Goal: Task Accomplishment & Management: Manage account settings

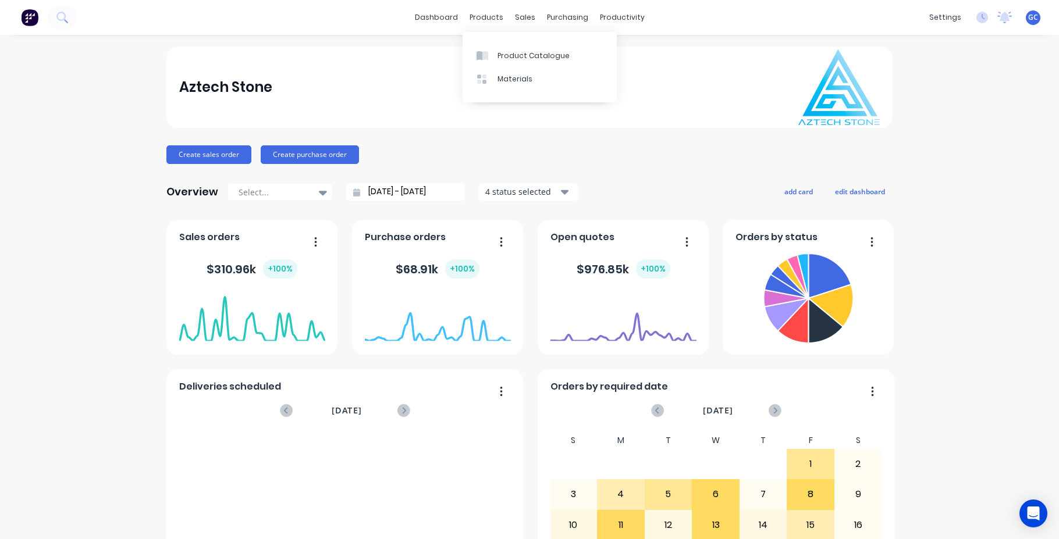
click at [487, 16] on div "products" at bounding box center [486, 17] width 45 height 17
click at [522, 16] on div "sales" at bounding box center [525, 17] width 32 height 17
click at [552, 55] on div "Sales Orders" at bounding box center [564, 56] width 48 height 10
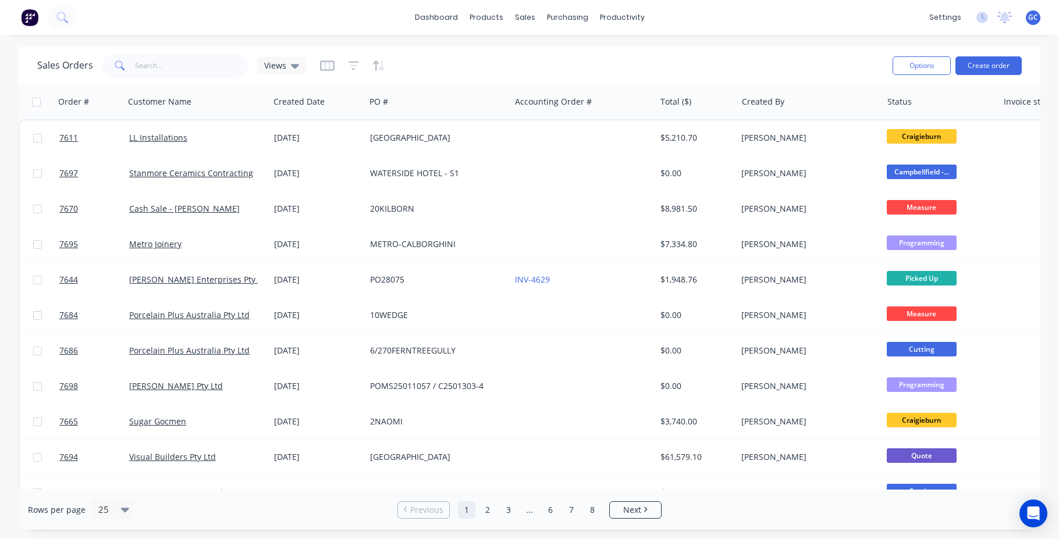
click at [6, 44] on div "dashboard products sales purchasing productivity dashboard products Product Cat…" at bounding box center [529, 269] width 1059 height 539
click at [140, 60] on input "text" at bounding box center [191, 65] width 113 height 23
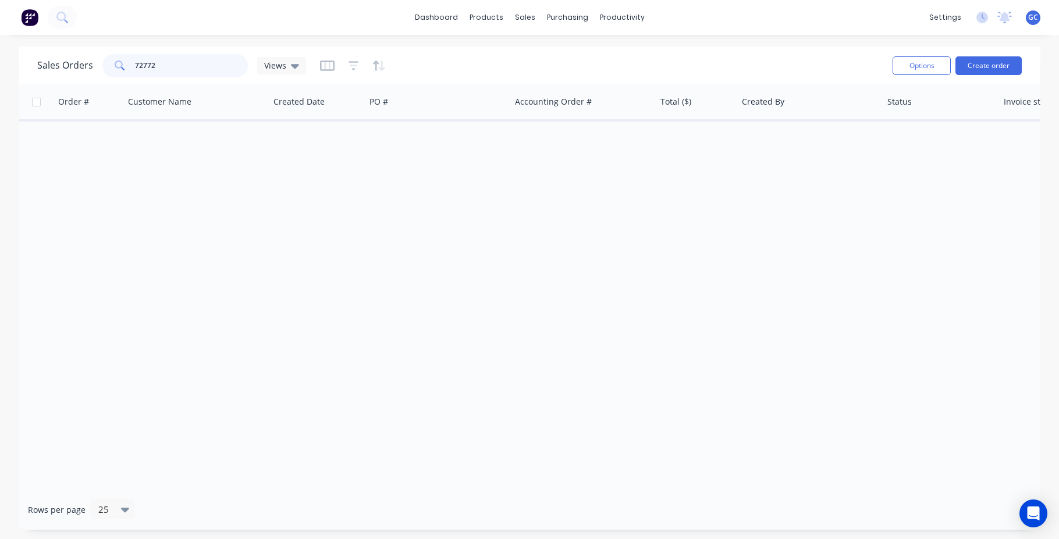
type input "72772"
click at [58, 265] on div "Order # Customer Name Created Date PO # Accounting Order # Total ($) Created By…" at bounding box center [530, 287] width 1022 height 406
click at [23, 219] on div "Order # Customer Name Created Date PO # Accounting Order # Total ($) Created By…" at bounding box center [530, 287] width 1022 height 406
click at [436, 16] on link "dashboard" at bounding box center [436, 17] width 55 height 17
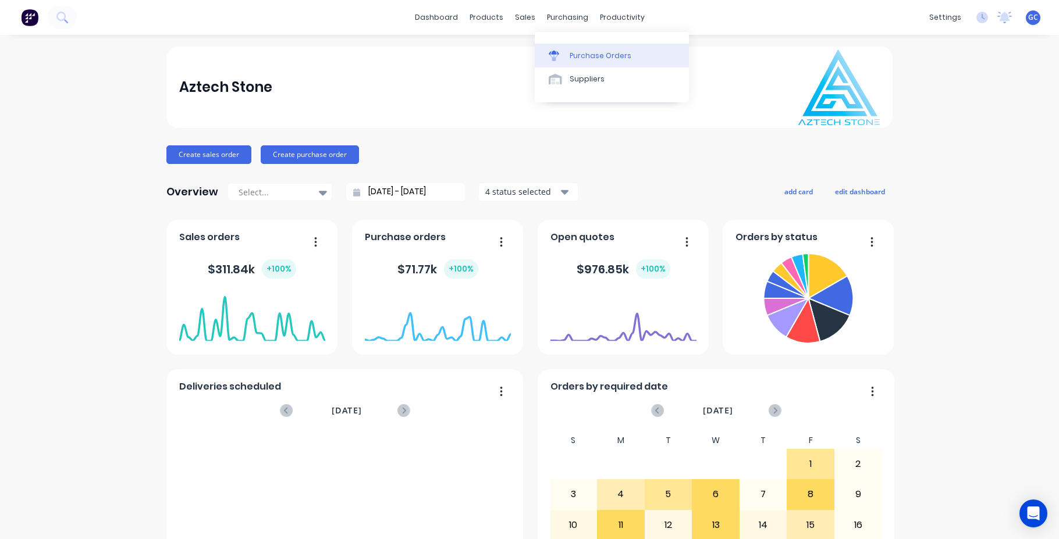
click at [582, 55] on div "Purchase Orders" at bounding box center [601, 56] width 62 height 10
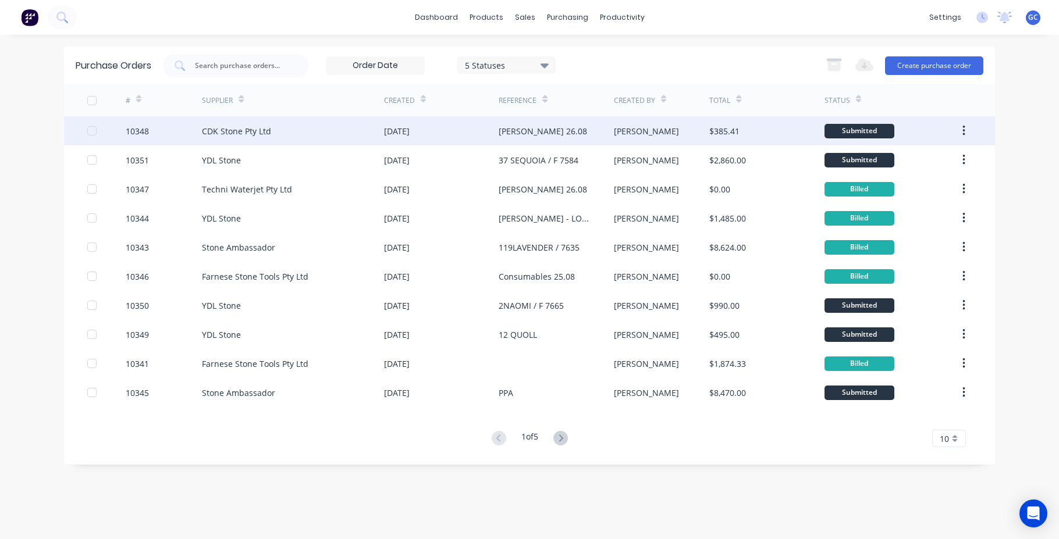
click at [139, 133] on div "10348" at bounding box center [137, 131] width 23 height 12
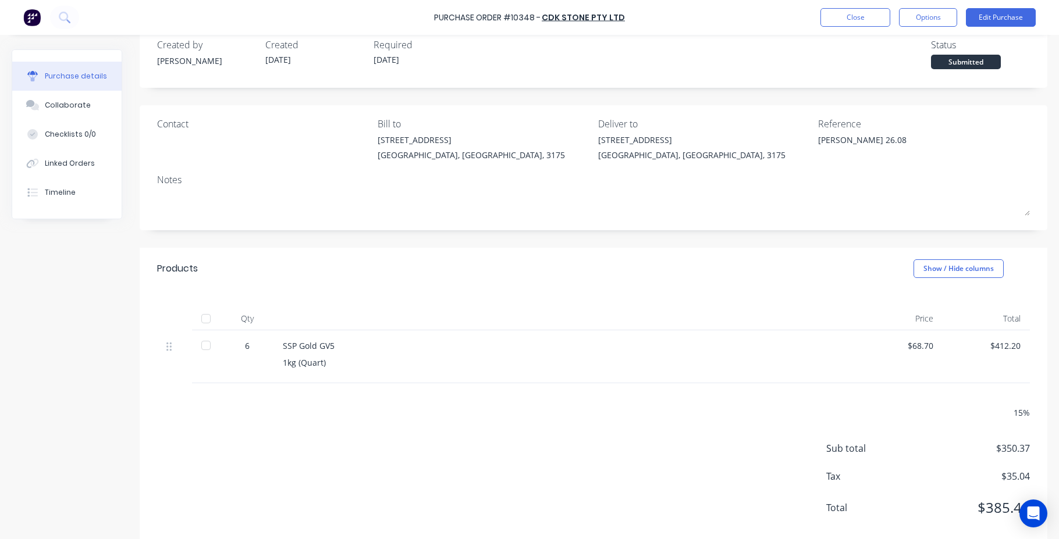
scroll to position [45, 0]
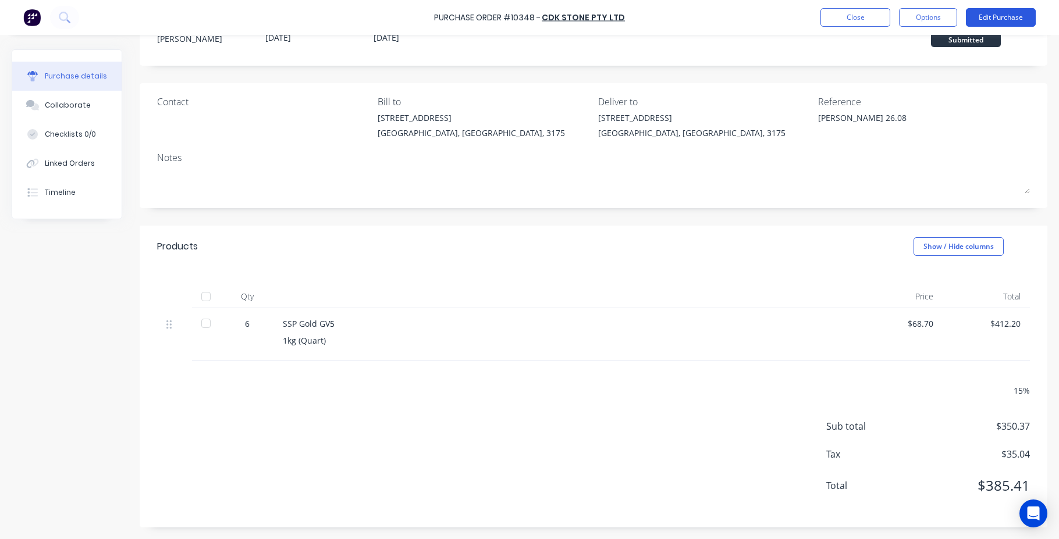
click at [993, 15] on button "Edit Purchase" at bounding box center [1001, 17] width 70 height 19
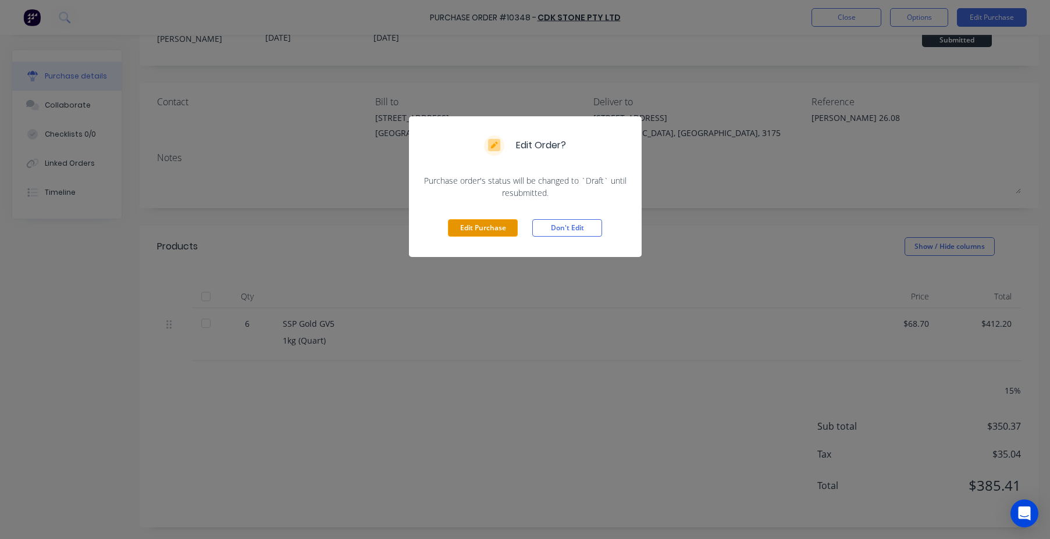
click at [479, 229] on button "Edit Purchase" at bounding box center [483, 227] width 70 height 17
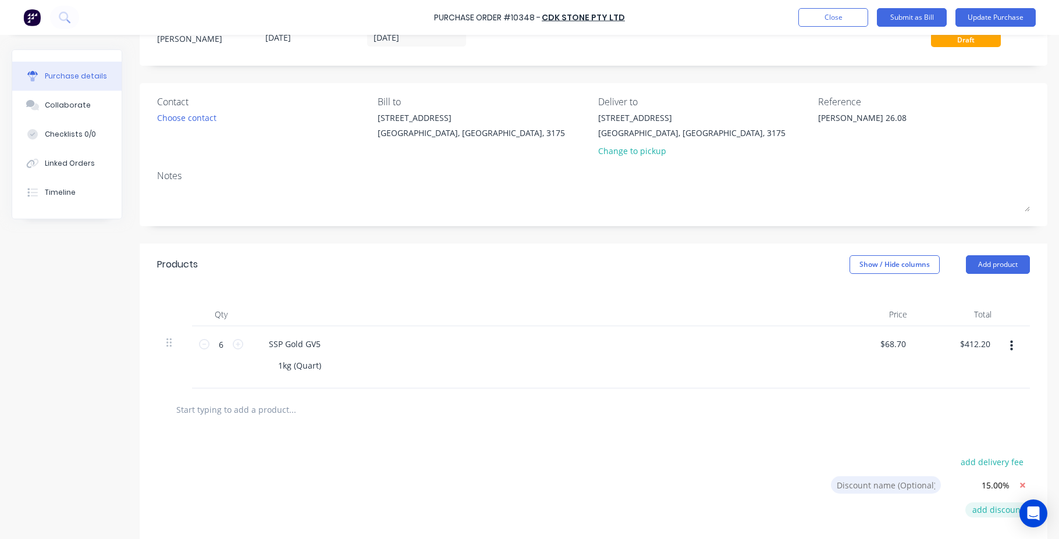
click at [993, 511] on button "add discount" at bounding box center [997, 510] width 65 height 15
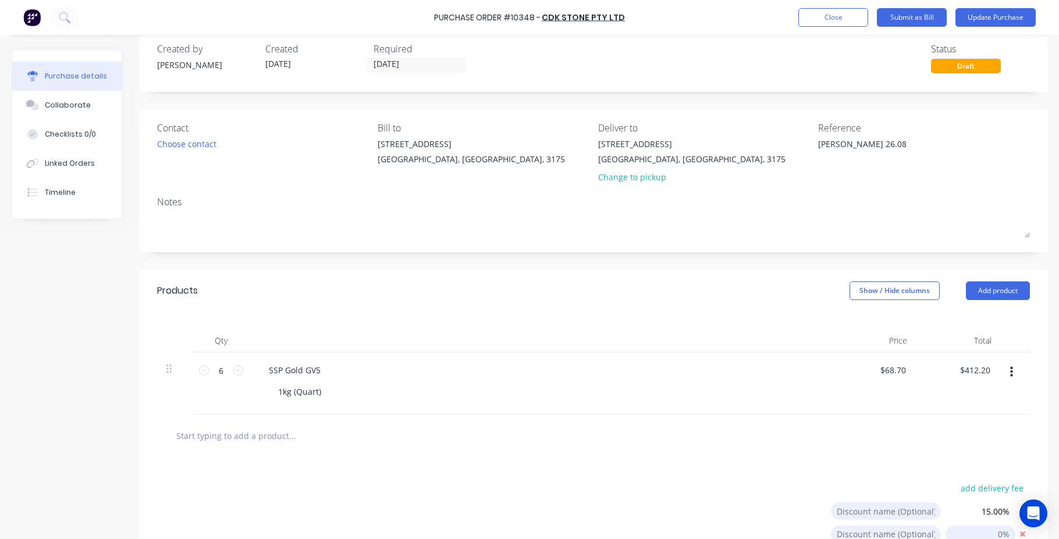
scroll to position [12, 0]
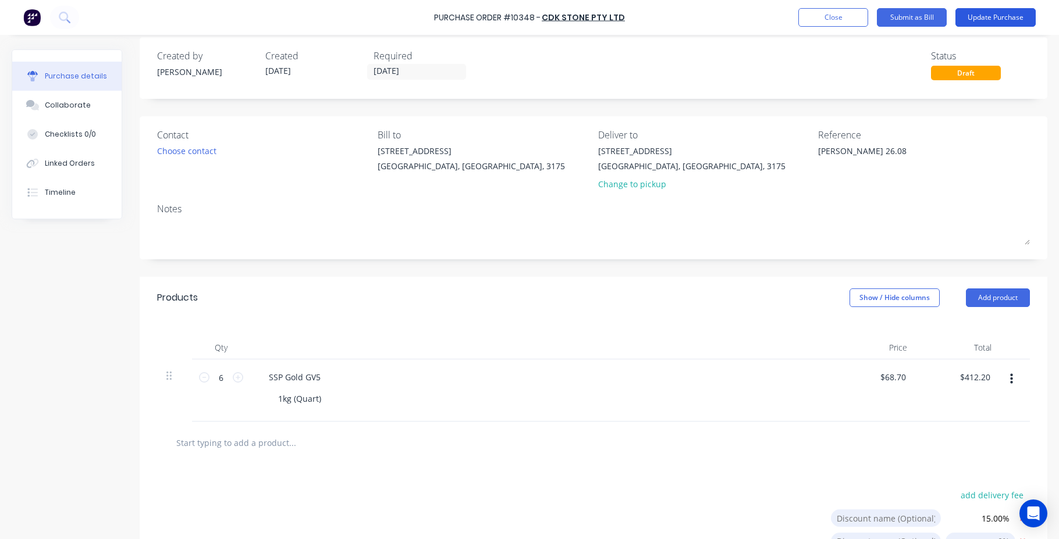
click at [978, 15] on button "Update Purchase" at bounding box center [996, 17] width 80 height 19
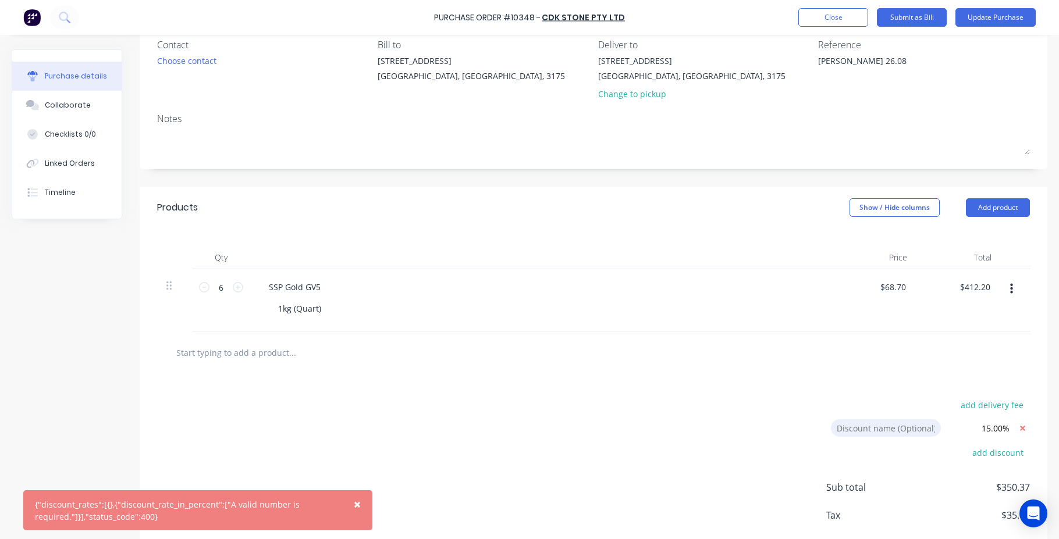
scroll to position [116, 0]
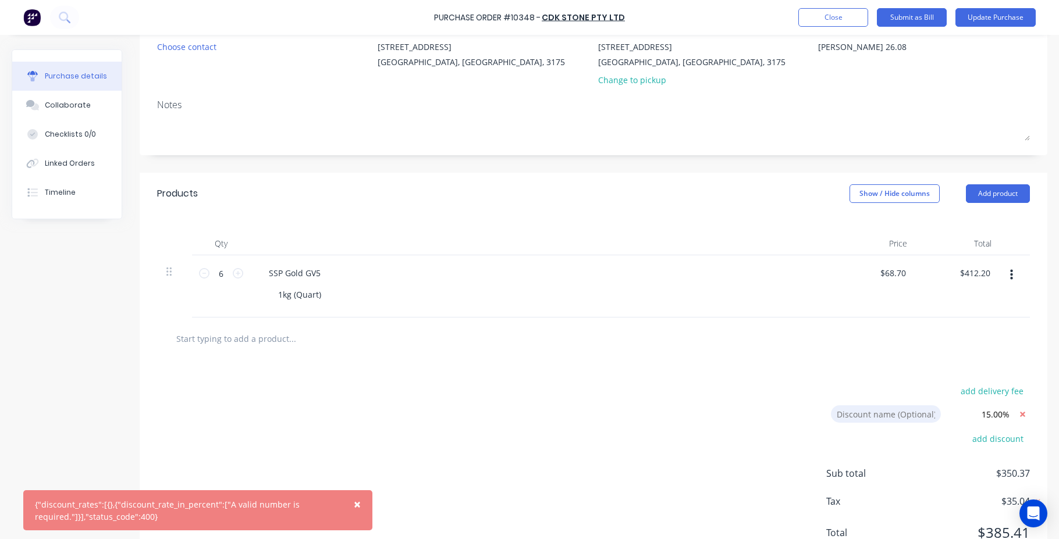
click at [358, 506] on span "×" at bounding box center [357, 504] width 7 height 16
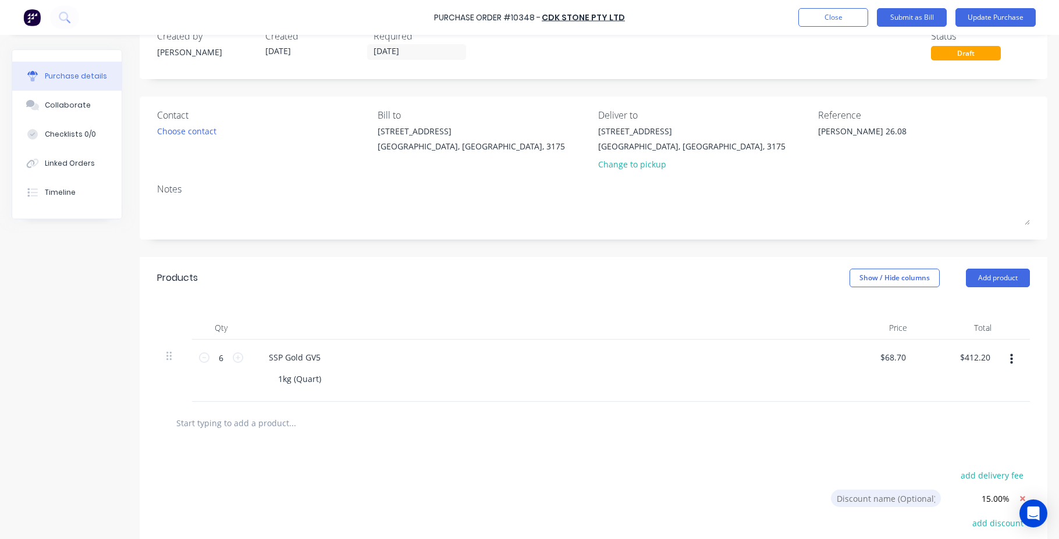
scroll to position [0, 0]
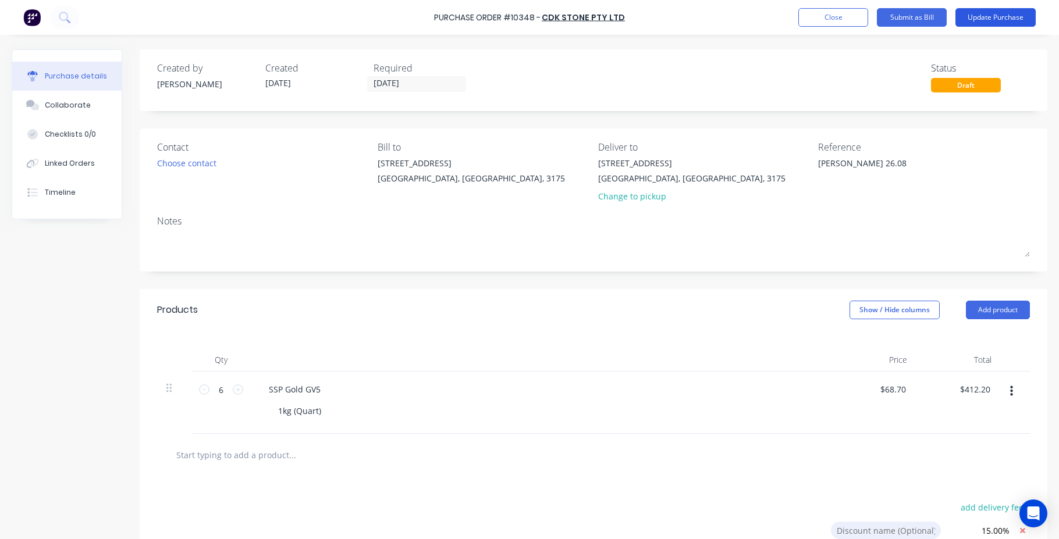
click at [994, 18] on button "Update Purchase" at bounding box center [996, 17] width 80 height 19
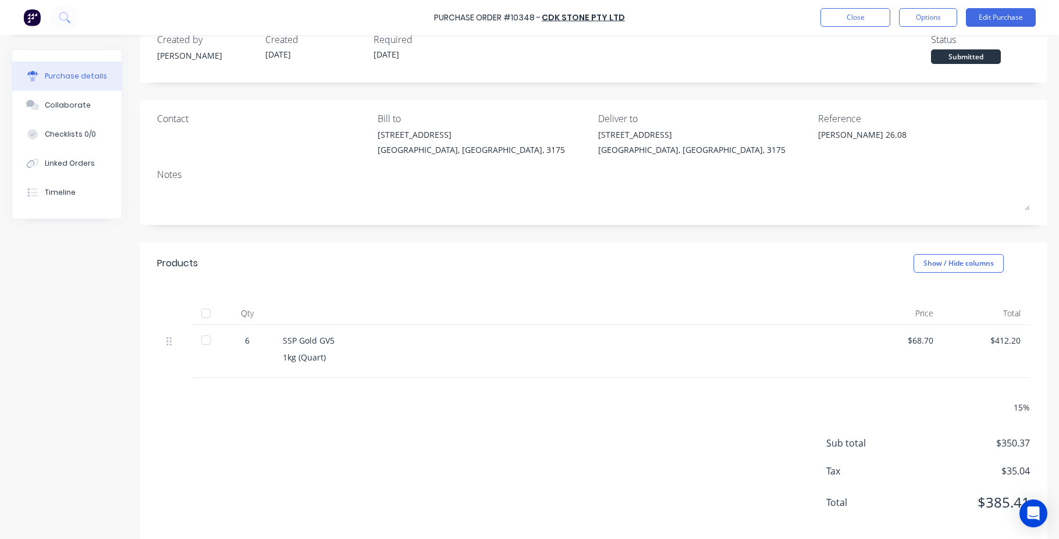
scroll to position [45, 0]
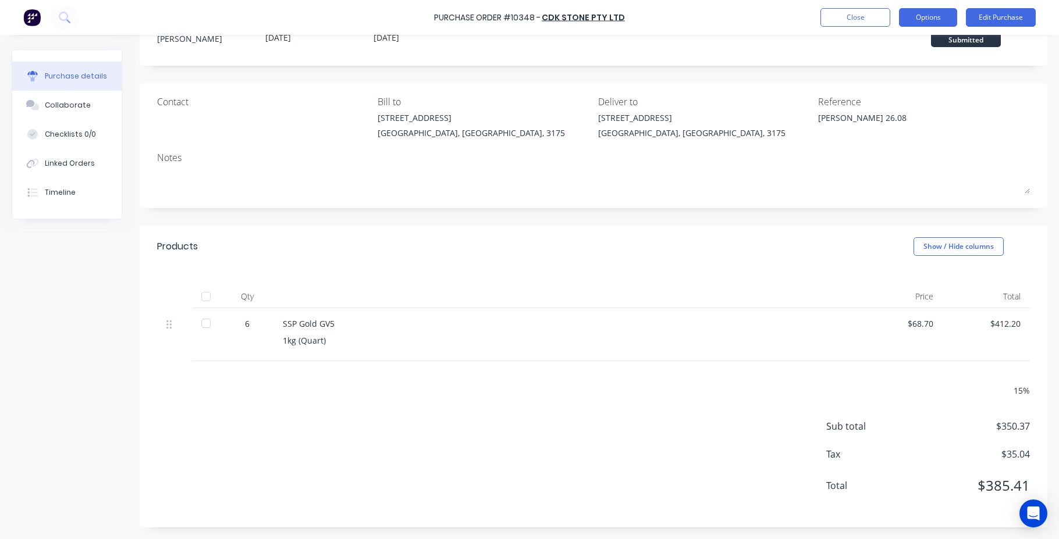
click at [923, 16] on button "Options" at bounding box center [928, 17] width 58 height 19
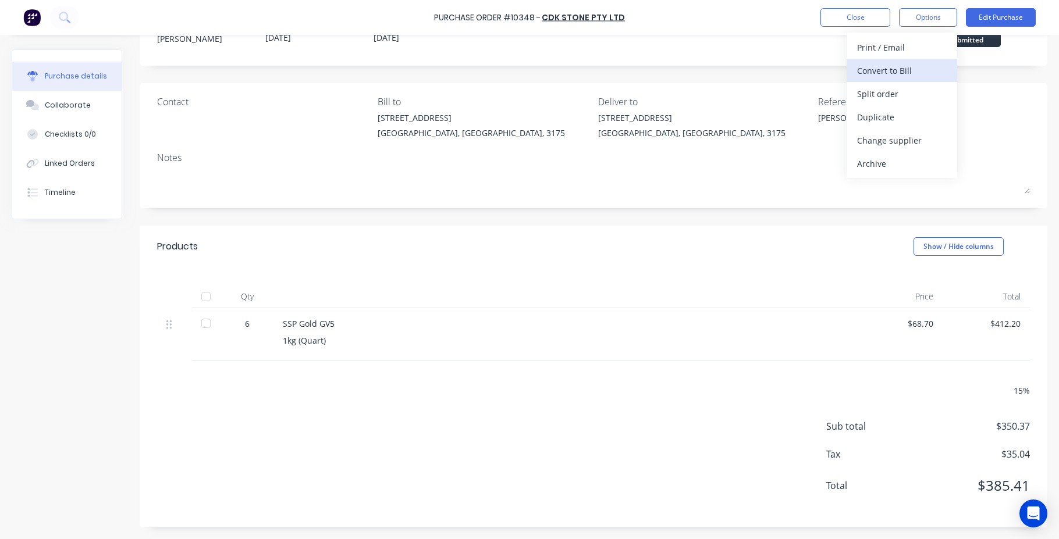
click at [877, 69] on div "Convert to Bill" at bounding box center [902, 70] width 90 height 17
type textarea "x"
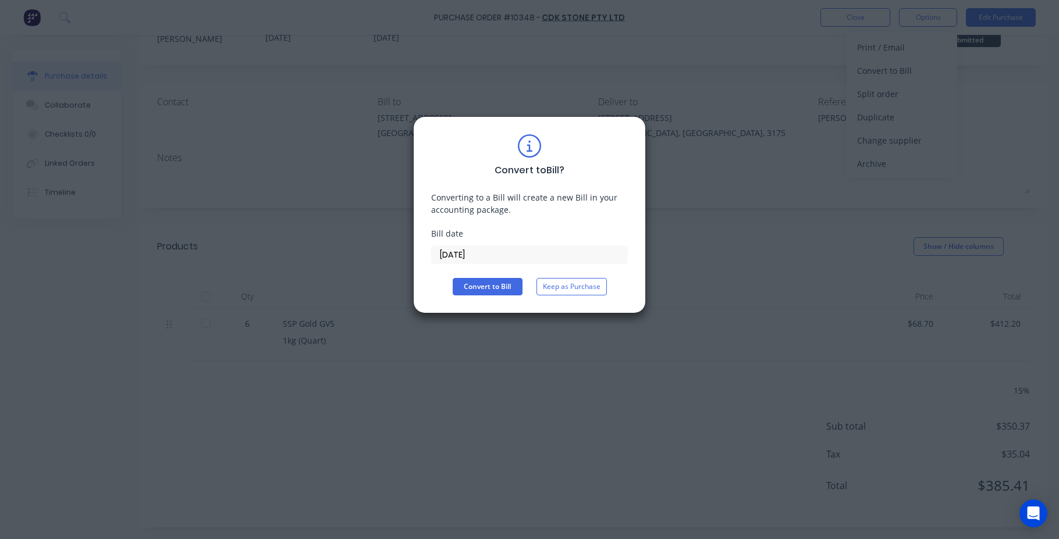
click at [482, 253] on input "[DATE]" at bounding box center [530, 254] width 196 height 17
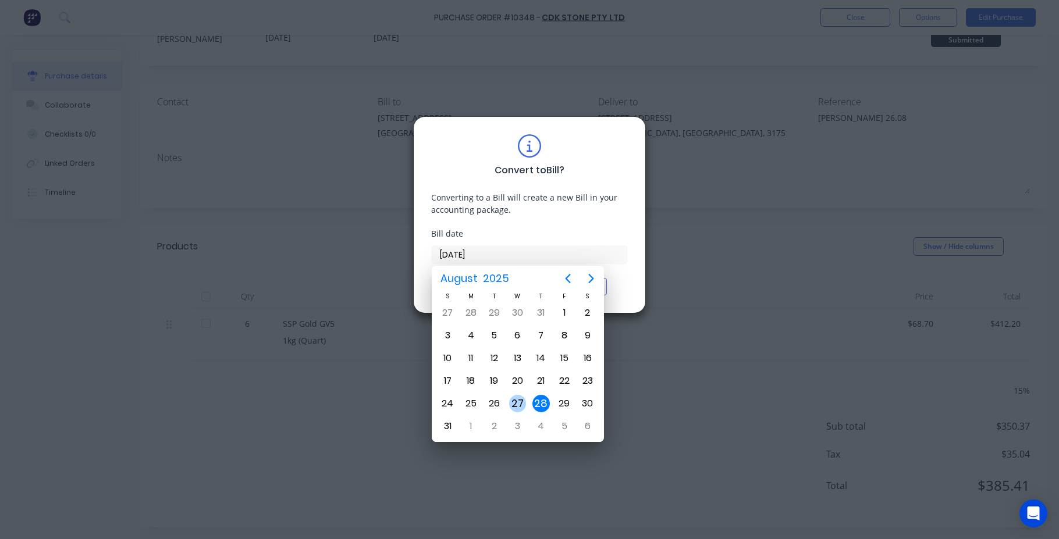
click at [516, 404] on div "27" at bounding box center [517, 403] width 17 height 17
type input "[DATE]"
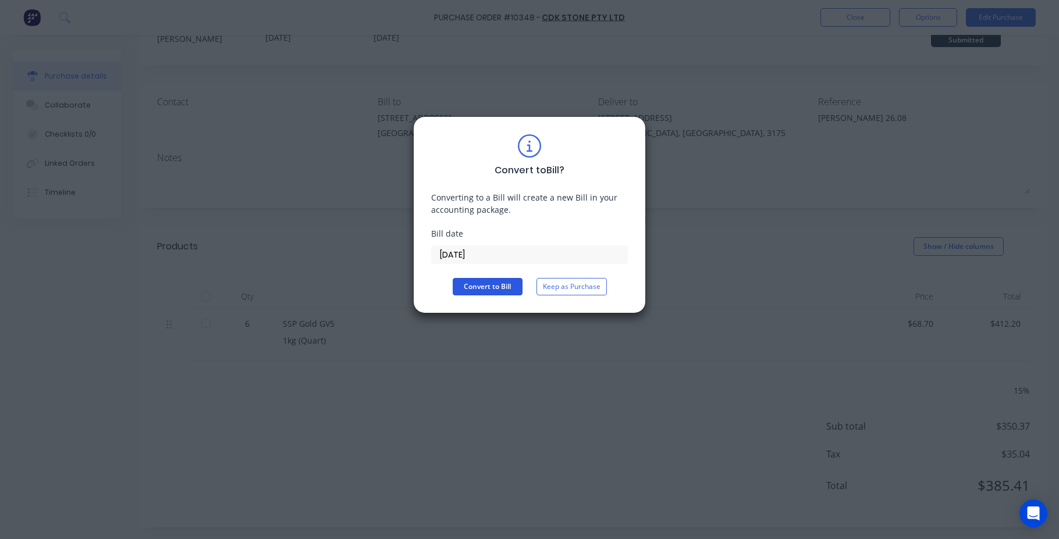
click at [484, 285] on button "Convert to Bill" at bounding box center [488, 286] width 70 height 17
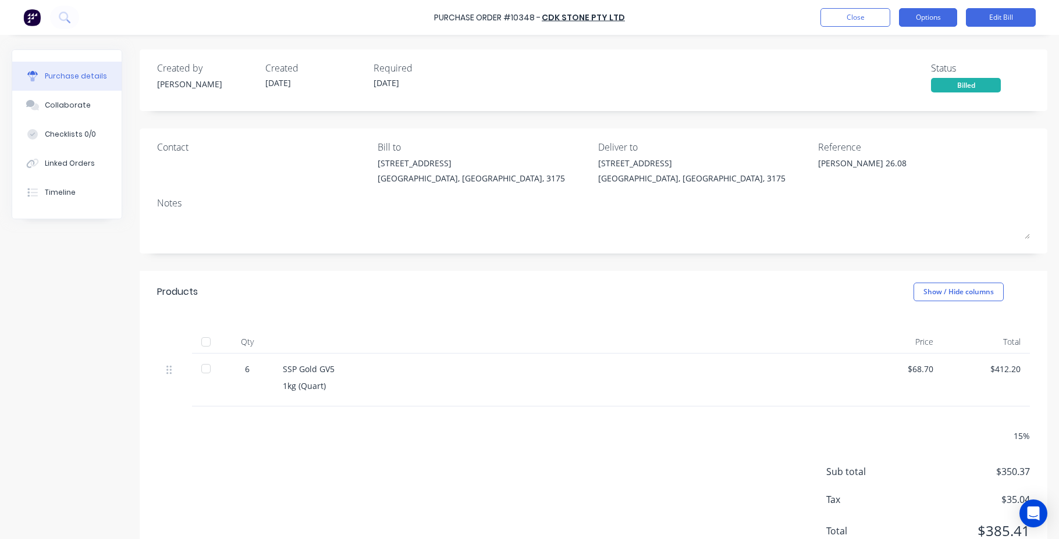
click at [929, 20] on button "Options" at bounding box center [928, 17] width 58 height 19
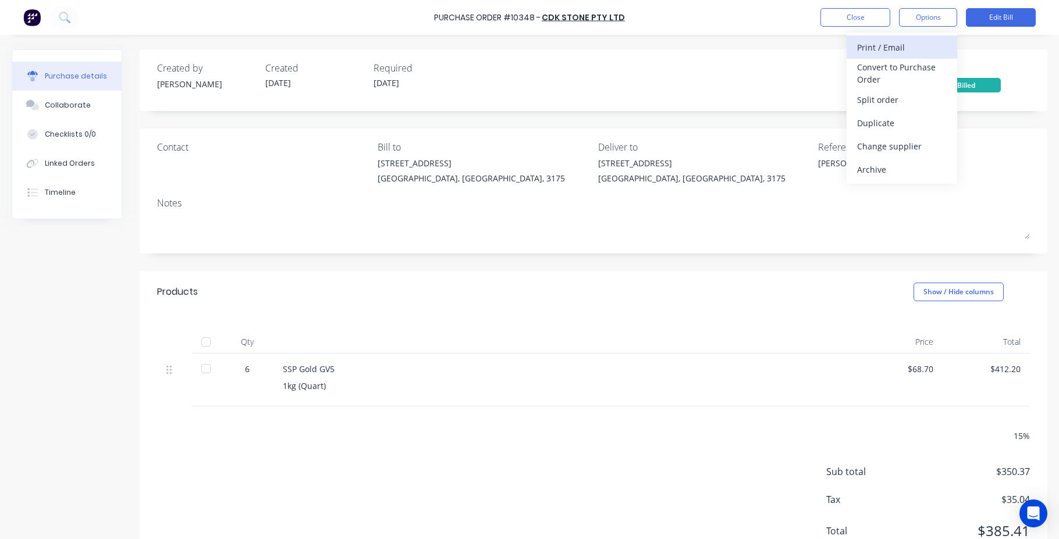
click at [868, 47] on div "Print / Email" at bounding box center [902, 47] width 90 height 17
click at [861, 49] on div "Back" at bounding box center [902, 47] width 90 height 17
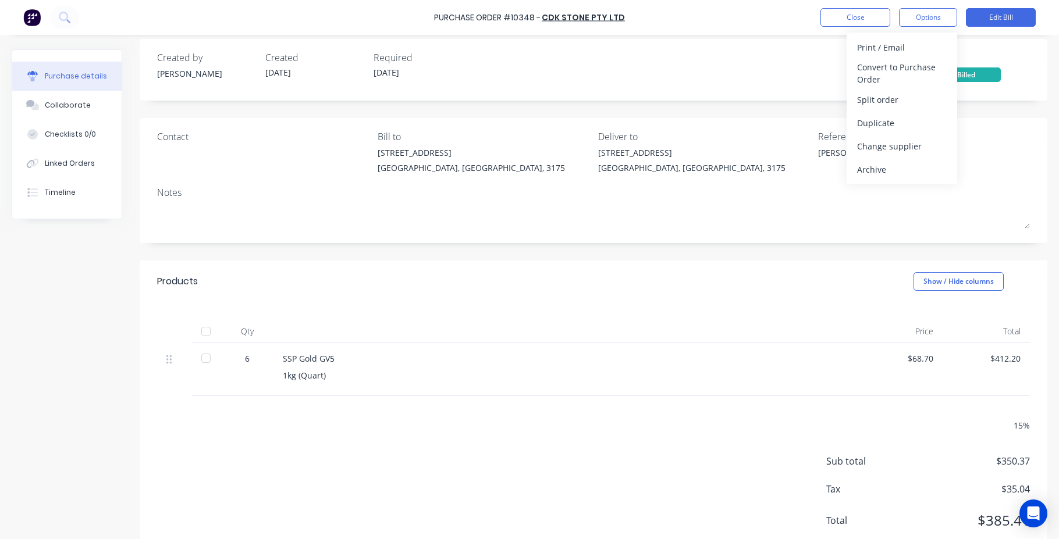
scroll to position [45, 0]
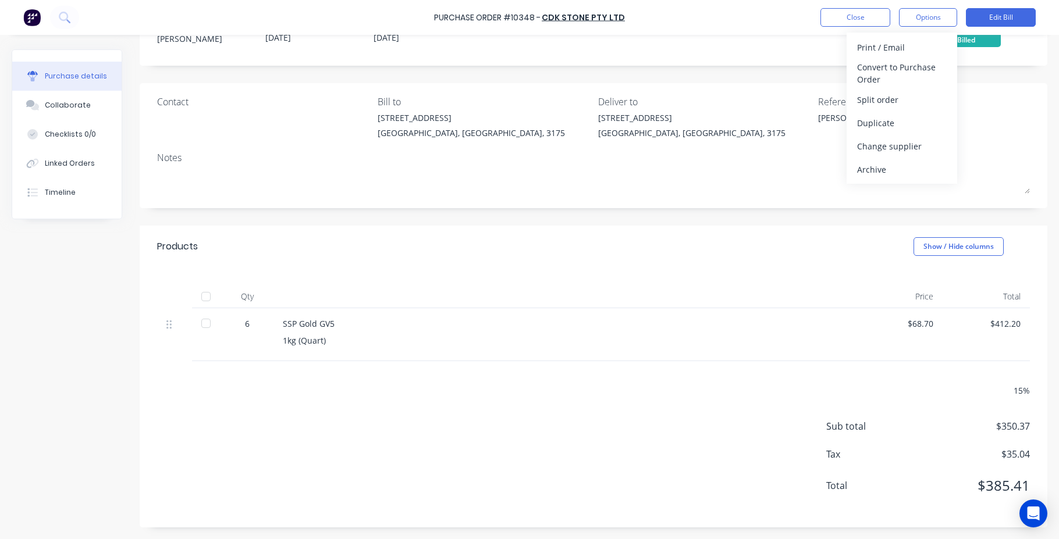
click at [207, 322] on div at bounding box center [205, 323] width 23 height 23
click at [932, 15] on button "Options" at bounding box center [928, 17] width 58 height 19
click at [871, 47] on div "Print / Email" at bounding box center [902, 47] width 90 height 17
click at [873, 69] on div "With pricing" at bounding box center [902, 70] width 90 height 17
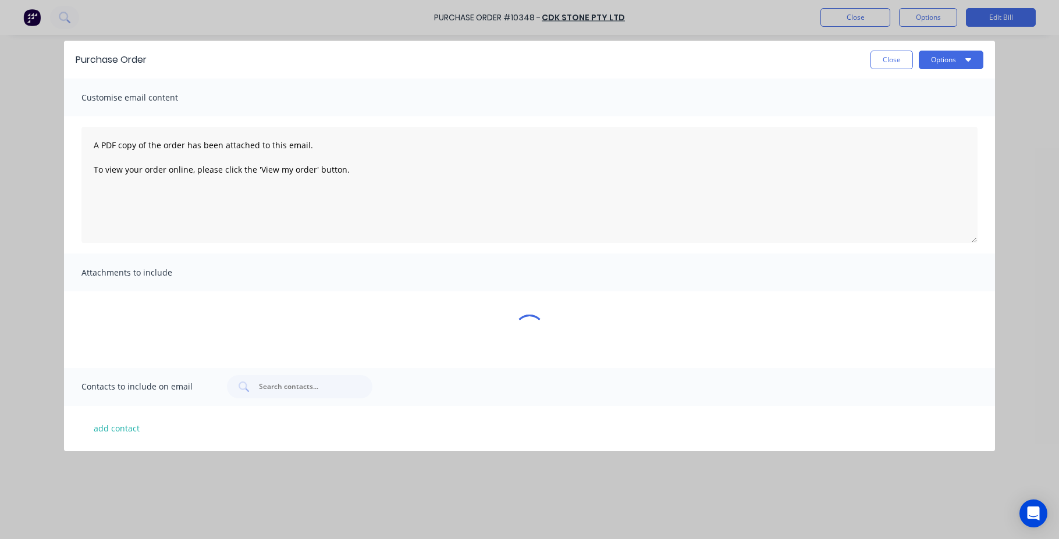
scroll to position [0, 0]
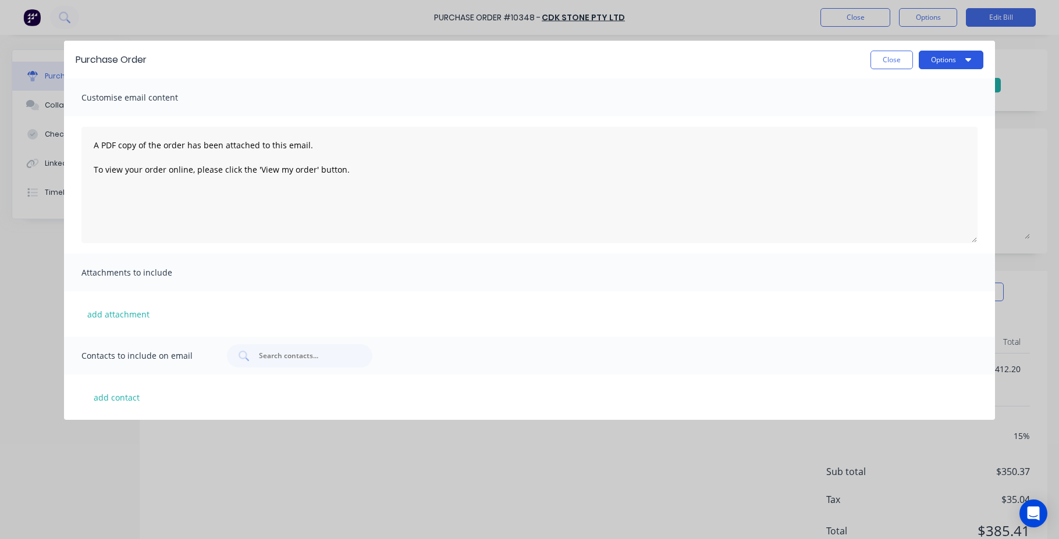
click at [968, 56] on icon "button" at bounding box center [968, 59] width 6 height 9
click at [901, 85] on div "Print" at bounding box center [928, 89] width 90 height 17
click at [887, 58] on button "Close" at bounding box center [892, 60] width 42 height 19
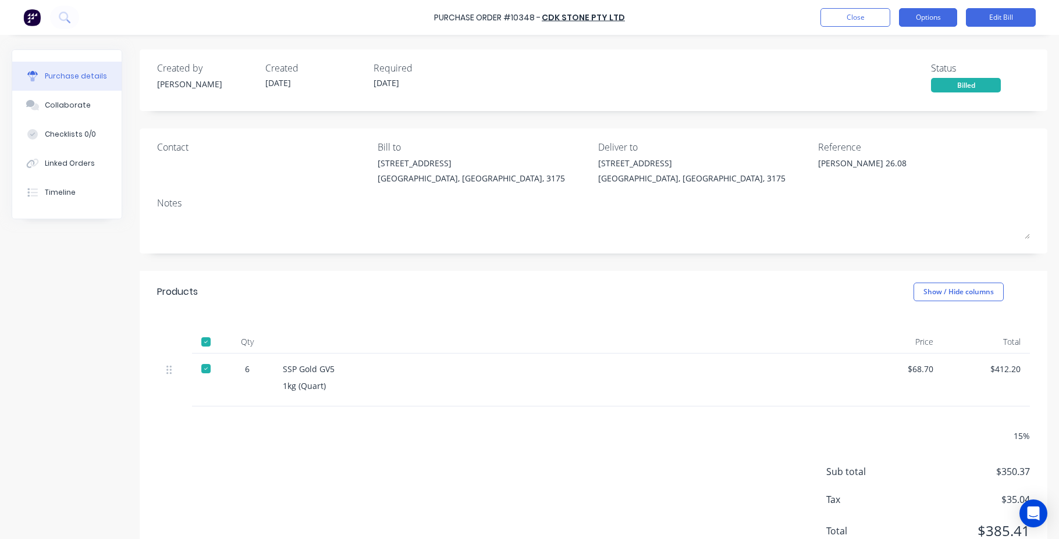
click at [922, 13] on button "Options" at bounding box center [928, 17] width 58 height 19
click div "Print / Email"
click at [68, 104] on div "Collaborate" at bounding box center [68, 105] width 46 height 10
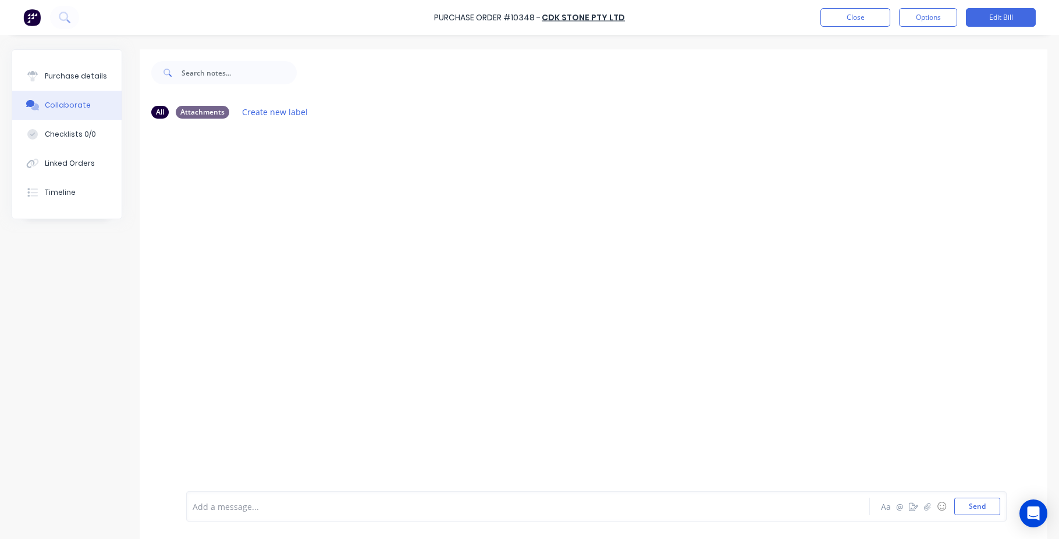
click at [69, 102] on div "Collaborate" at bounding box center [68, 105] width 46 height 10
click at [855, 16] on button "Close" at bounding box center [856, 17] width 70 height 19
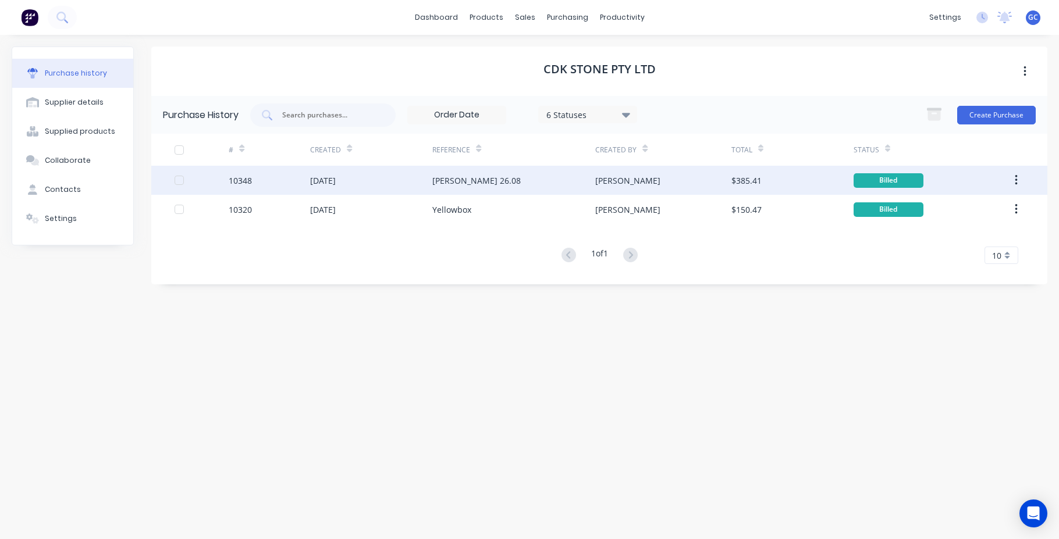
click at [1016, 179] on icon "button" at bounding box center [1016, 180] width 3 height 13
click at [881, 179] on div "Billed" at bounding box center [889, 180] width 70 height 15
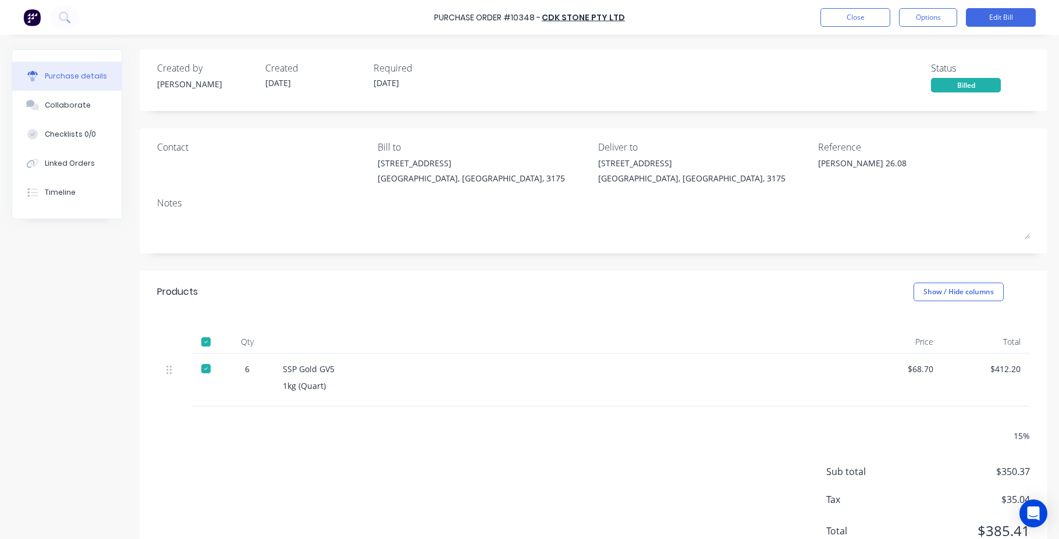
click at [927, 20] on button "Options" at bounding box center [928, 17] width 58 height 19
drag, startPoint x: 283, startPoint y: 370, endPoint x: 340, endPoint y: 388, distance: 60.0
click at [340, 388] on div "SSP Gold GV5 1kg (Quart)" at bounding box center [565, 380] width 582 height 53
copy div "SSP Gold GV5 1kg (Quart)"
click at [861, 16] on button "Close" at bounding box center [856, 17] width 70 height 19
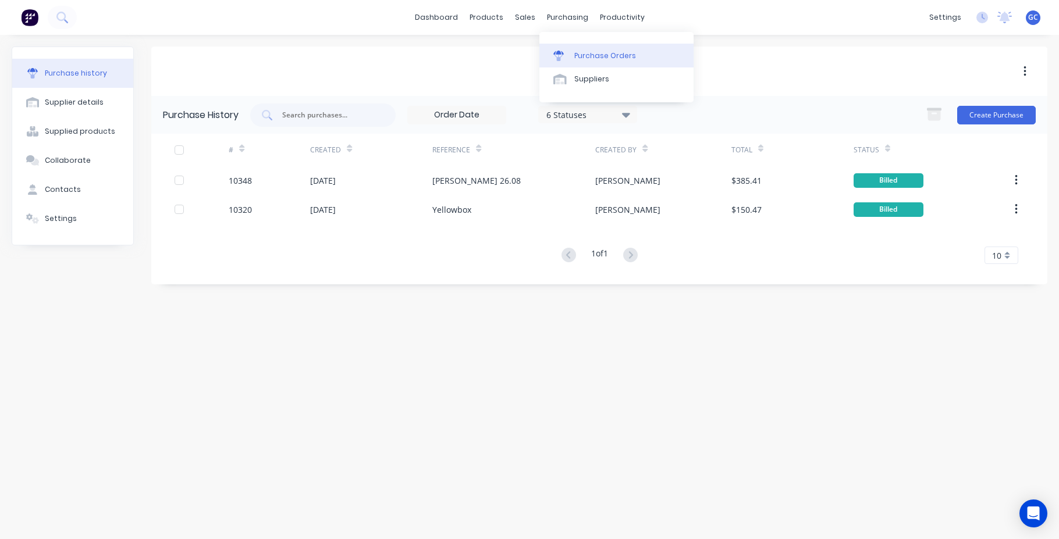
click at [585, 54] on div "Purchase Orders" at bounding box center [605, 56] width 62 height 10
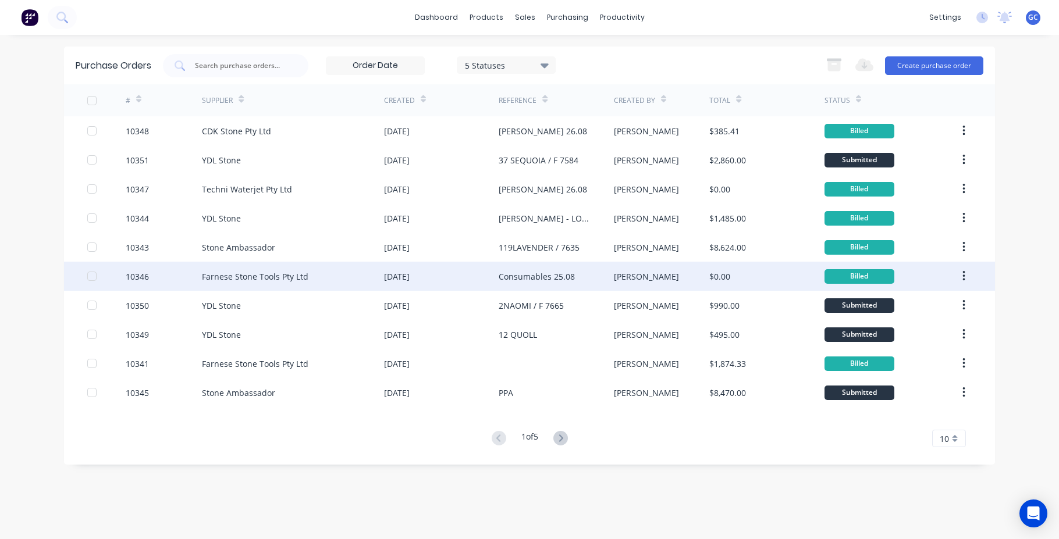
click at [137, 278] on div "10346" at bounding box center [137, 277] width 23 height 12
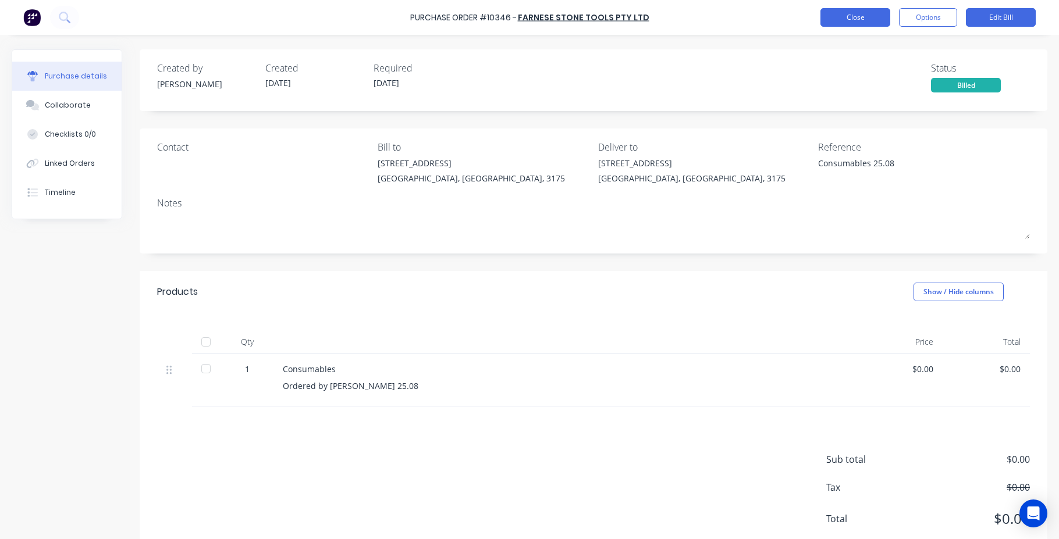
click at [865, 18] on button "Close" at bounding box center [856, 17] width 70 height 19
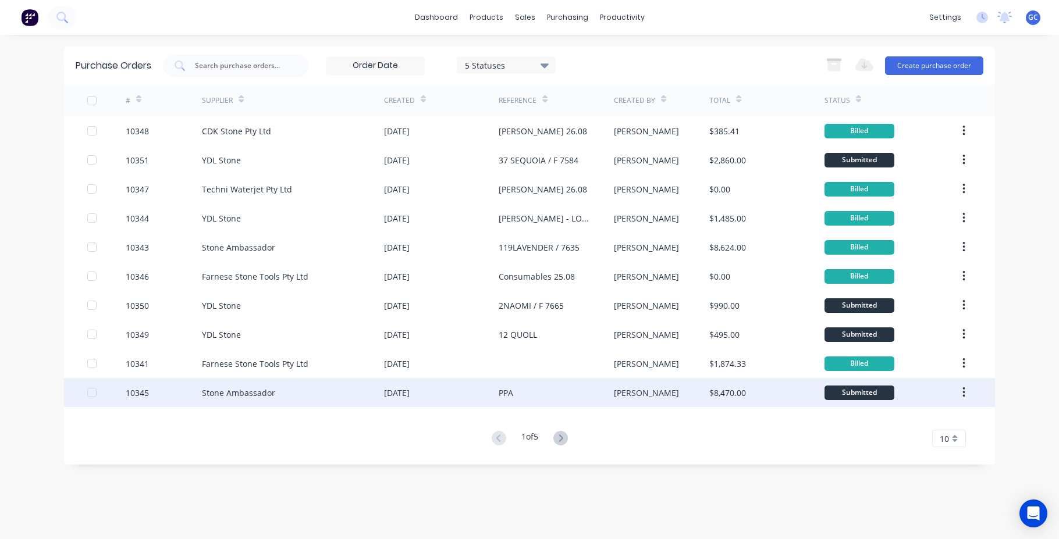
click at [136, 393] on div "10345" at bounding box center [137, 393] width 23 height 12
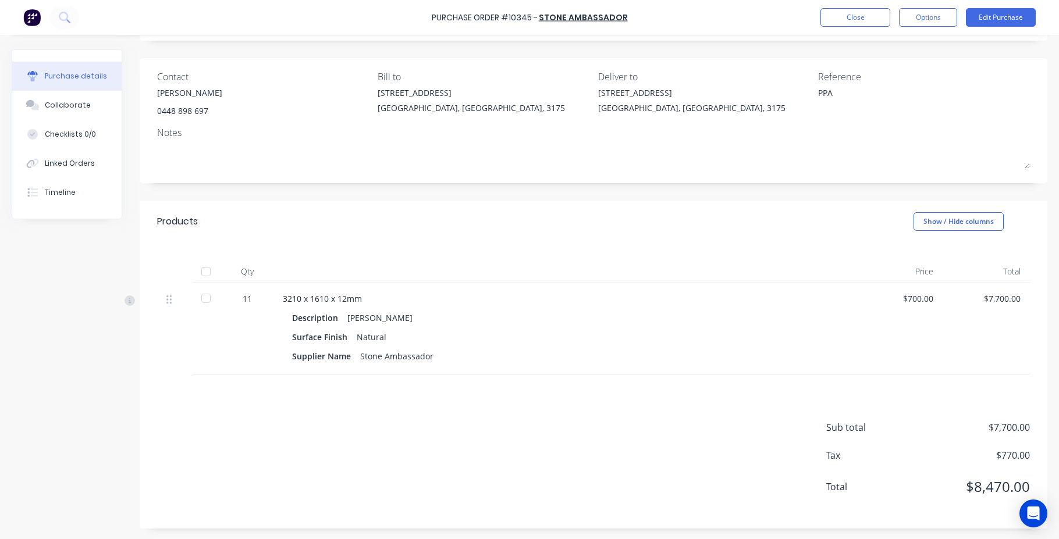
scroll to position [72, 0]
click at [848, 15] on button "Close" at bounding box center [856, 17] width 70 height 19
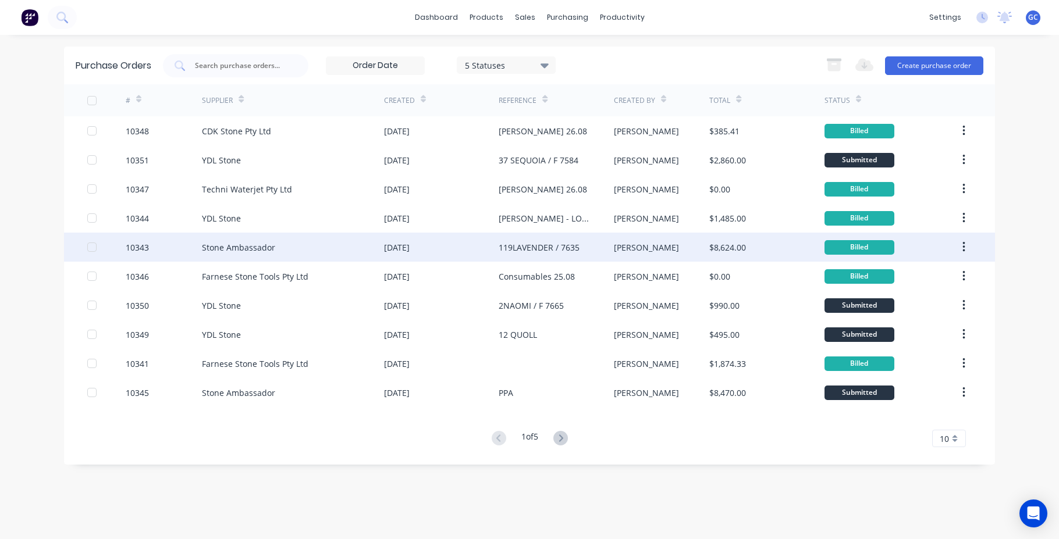
click at [135, 246] on div "10343" at bounding box center [137, 248] width 23 height 12
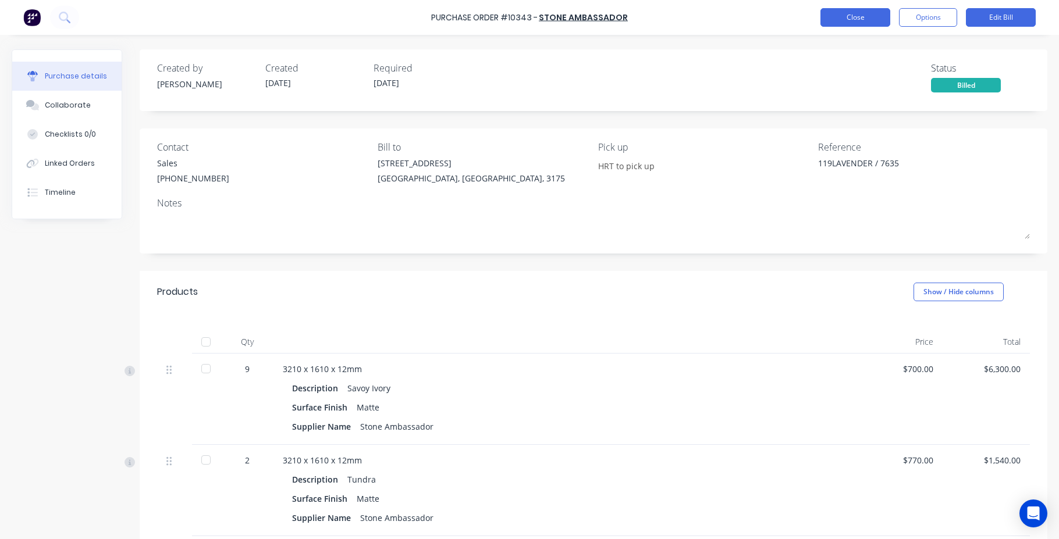
click at [844, 16] on button "Close" at bounding box center [856, 17] width 70 height 19
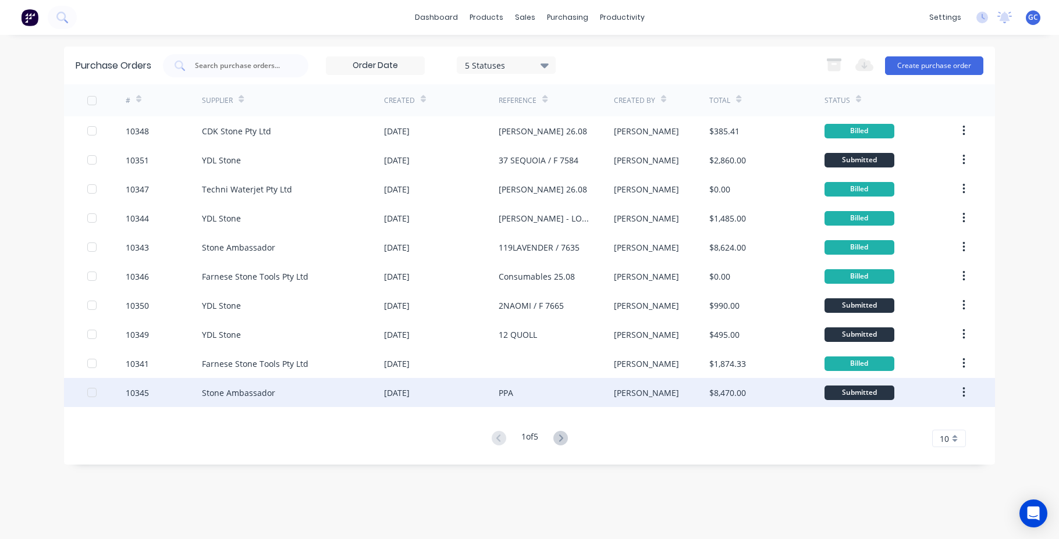
click at [215, 393] on div "Stone Ambassador" at bounding box center [238, 393] width 73 height 12
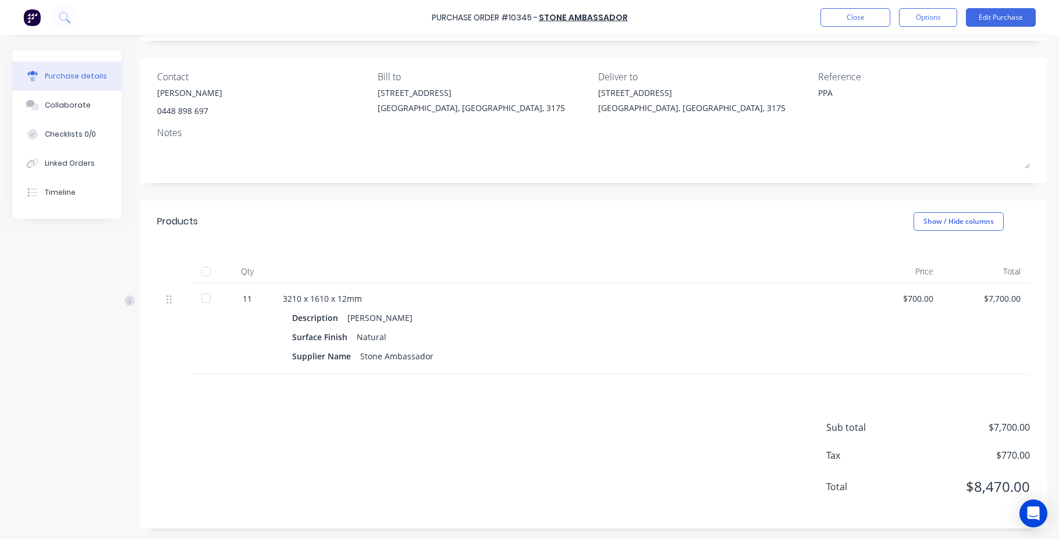
scroll to position [72, 0]
click at [928, 15] on button "Options" at bounding box center [928, 17] width 58 height 19
click at [729, 190] on div "Created by [PERSON_NAME] Created [DATE] Required [DATE] Status Submitted Contac…" at bounding box center [594, 253] width 908 height 550
click at [931, 17] on button "Options" at bounding box center [928, 17] width 58 height 19
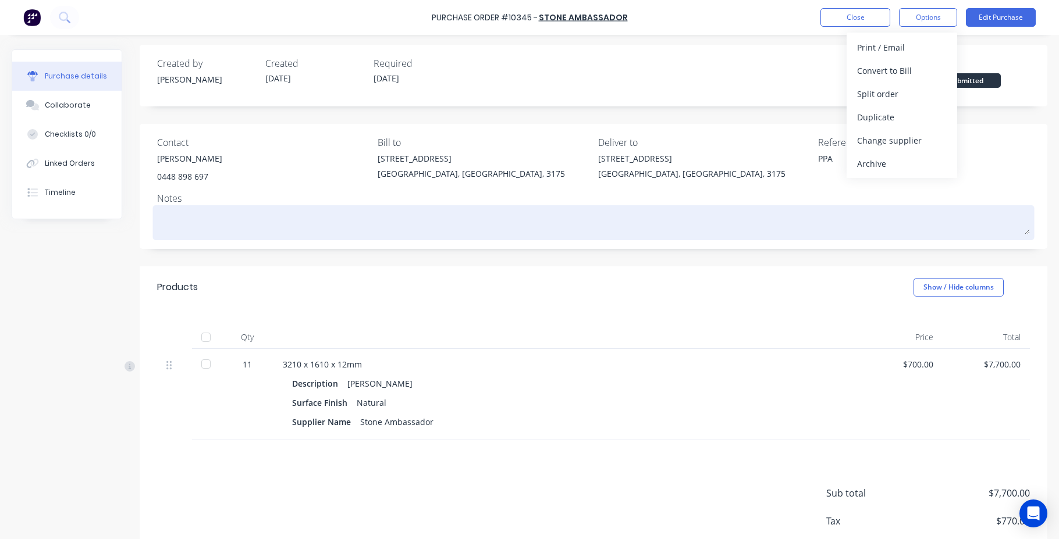
scroll to position [0, 0]
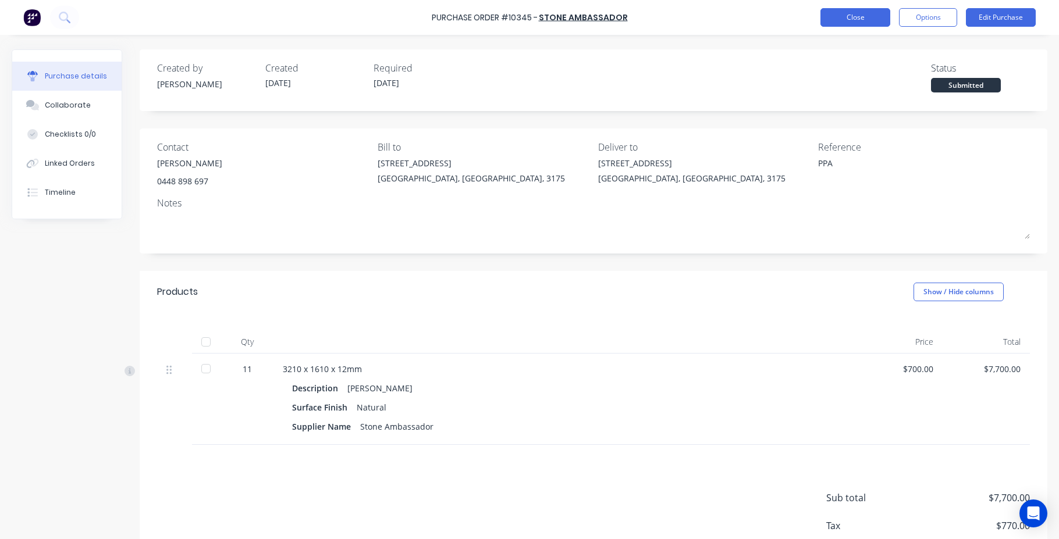
click at [856, 18] on button "Close" at bounding box center [856, 17] width 70 height 19
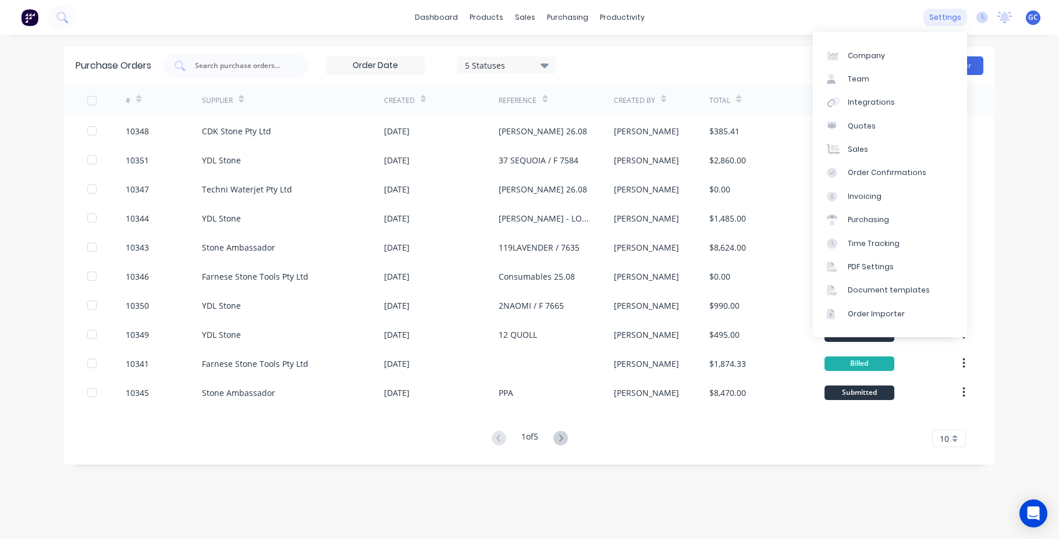
click at [950, 15] on div "settings" at bounding box center [946, 17] width 44 height 17
click at [857, 220] on div "Purchasing" at bounding box center [868, 220] width 41 height 10
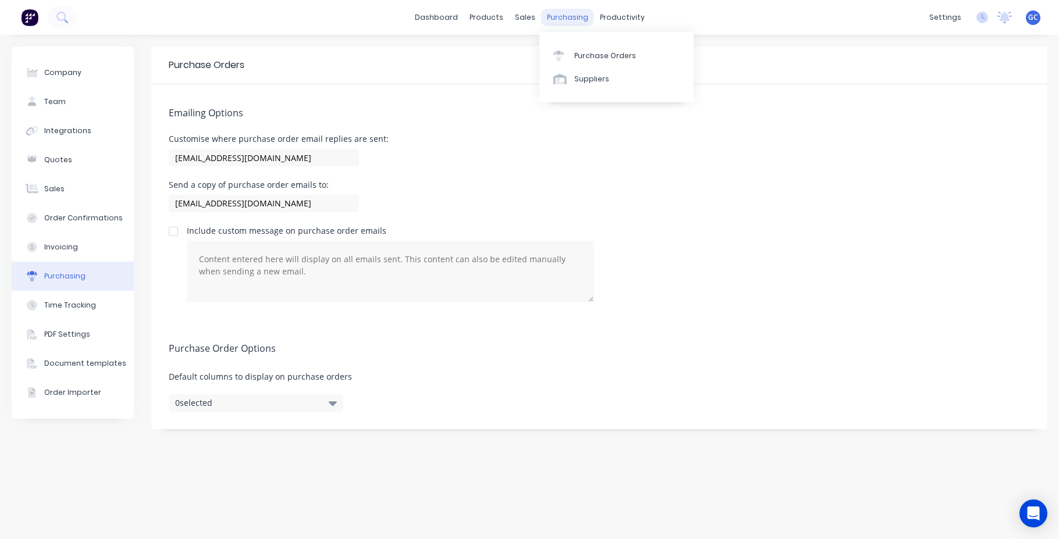
click at [564, 16] on div "purchasing" at bounding box center [567, 17] width 53 height 17
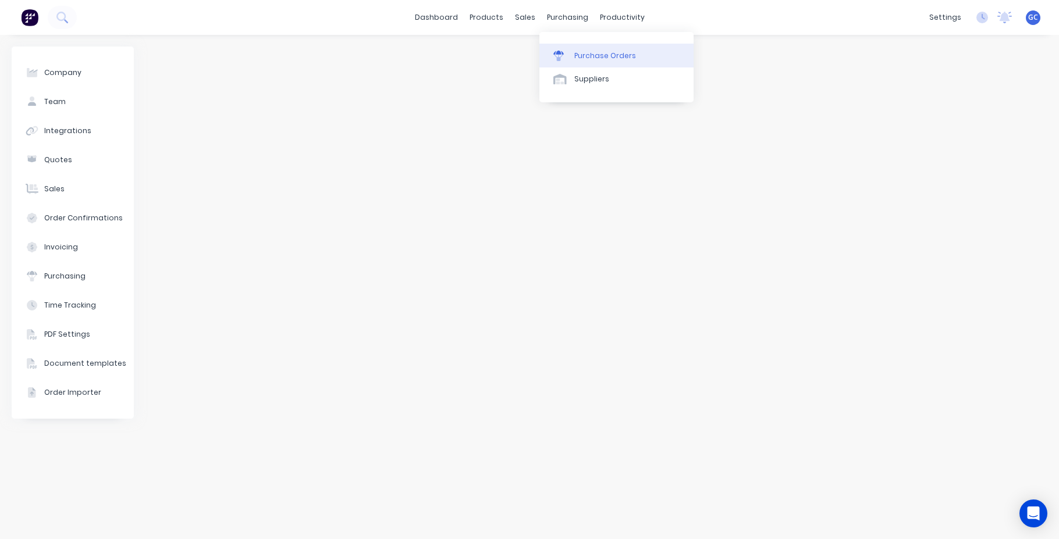
click at [601, 54] on div "Purchase Orders" at bounding box center [605, 56] width 62 height 10
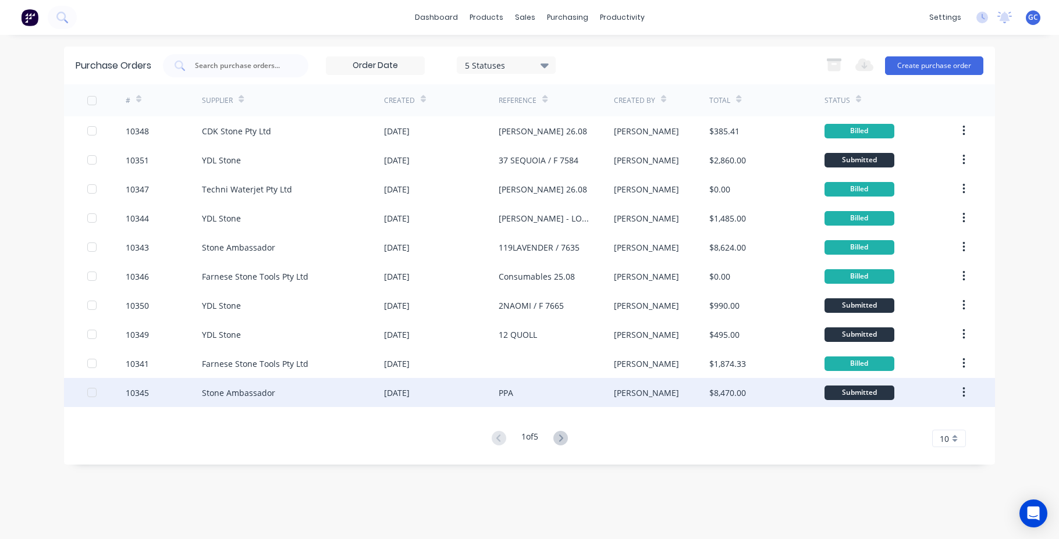
click at [138, 392] on div "10345" at bounding box center [137, 393] width 23 height 12
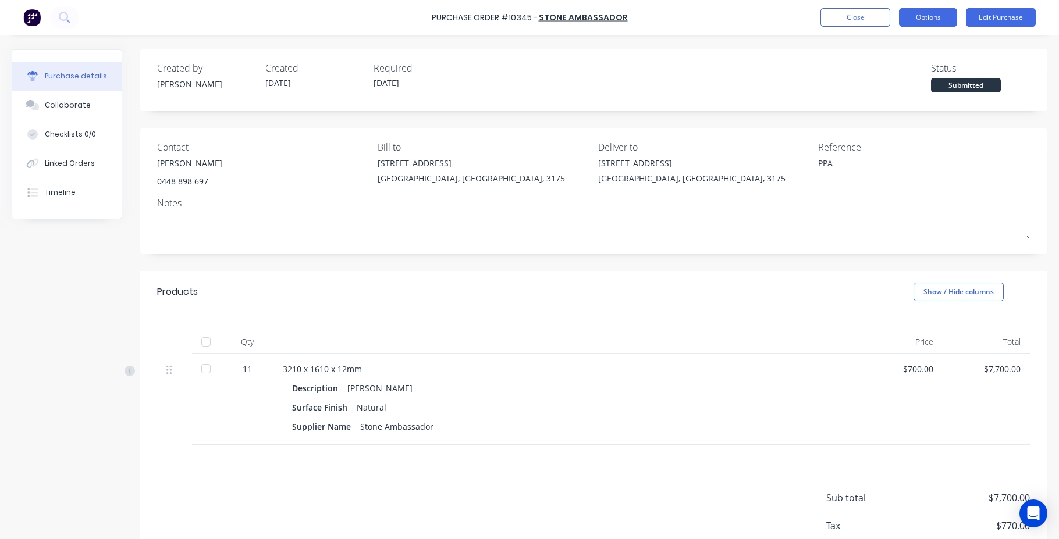
click at [925, 18] on button "Options" at bounding box center [928, 17] width 58 height 19
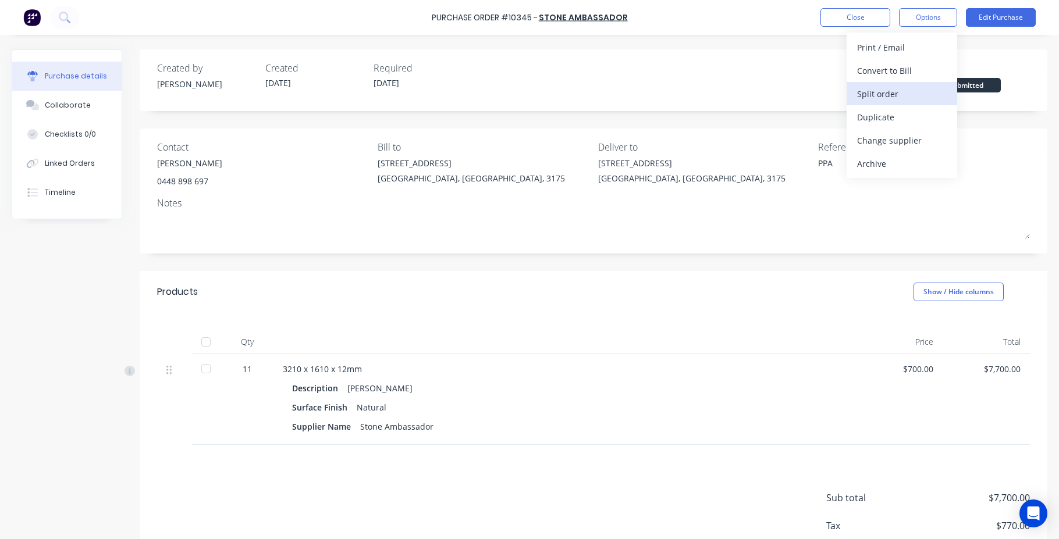
click at [884, 95] on div "Split order" at bounding box center [902, 94] width 90 height 17
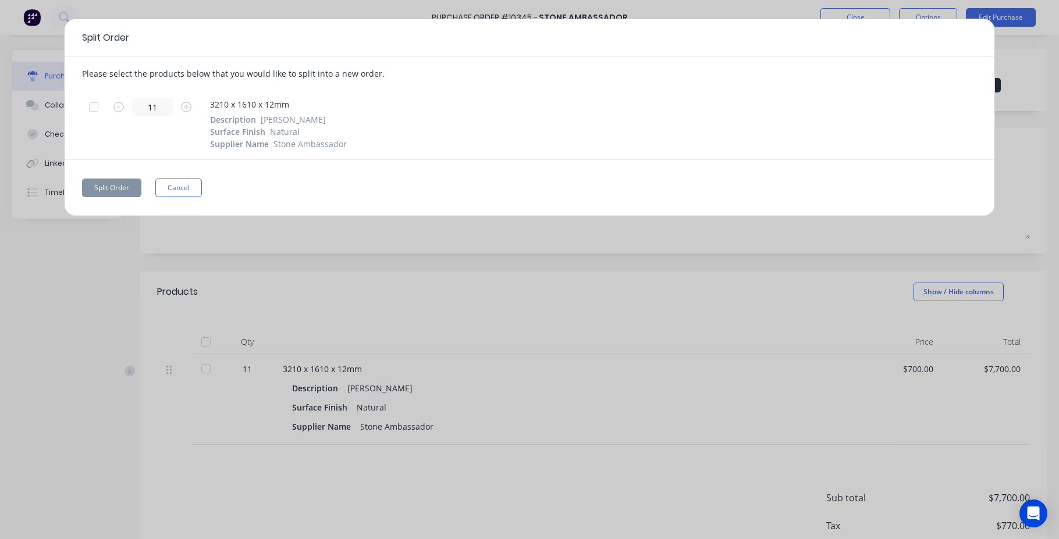
click at [94, 106] on div at bounding box center [93, 106] width 23 height 23
click at [111, 187] on button "Split Order" at bounding box center [111, 188] width 59 height 19
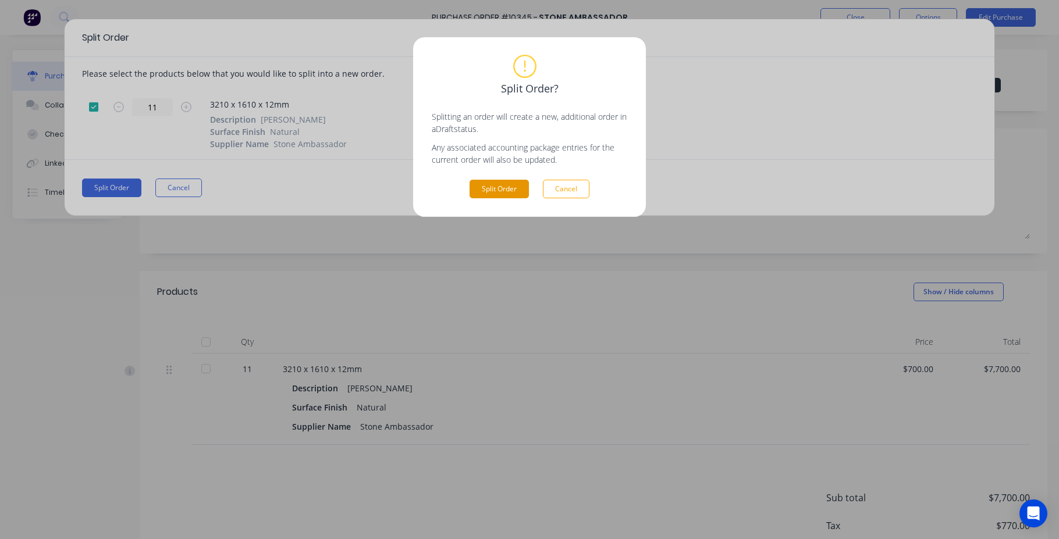
click at [499, 187] on button "Split Order" at bounding box center [499, 189] width 59 height 19
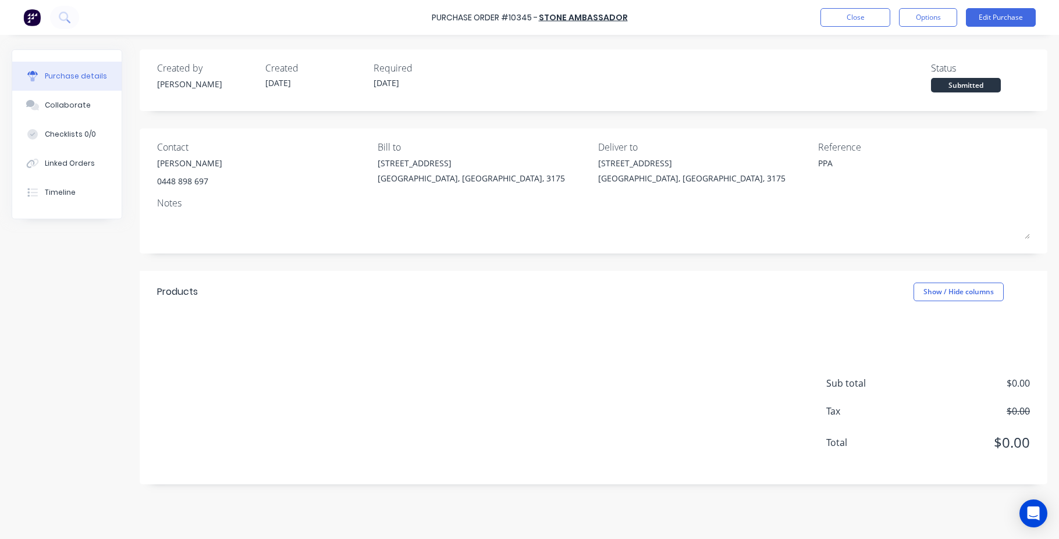
click at [179, 294] on div "Products" at bounding box center [177, 292] width 41 height 14
click at [926, 17] on button "Options" at bounding box center [928, 17] width 58 height 19
click at [1002, 15] on button "Edit Purchase" at bounding box center [1001, 17] width 70 height 19
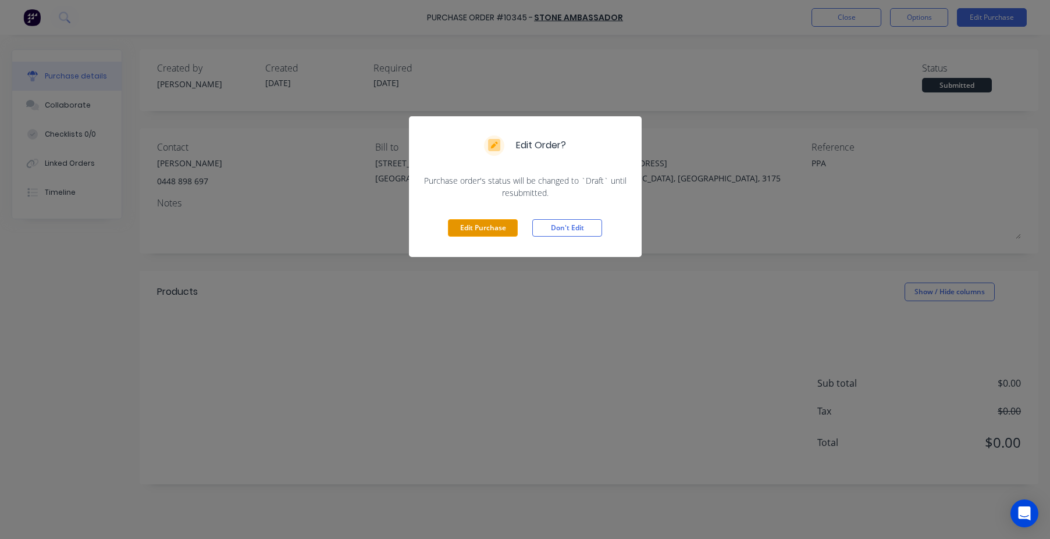
click at [492, 228] on button "Edit Purchase" at bounding box center [483, 227] width 70 height 17
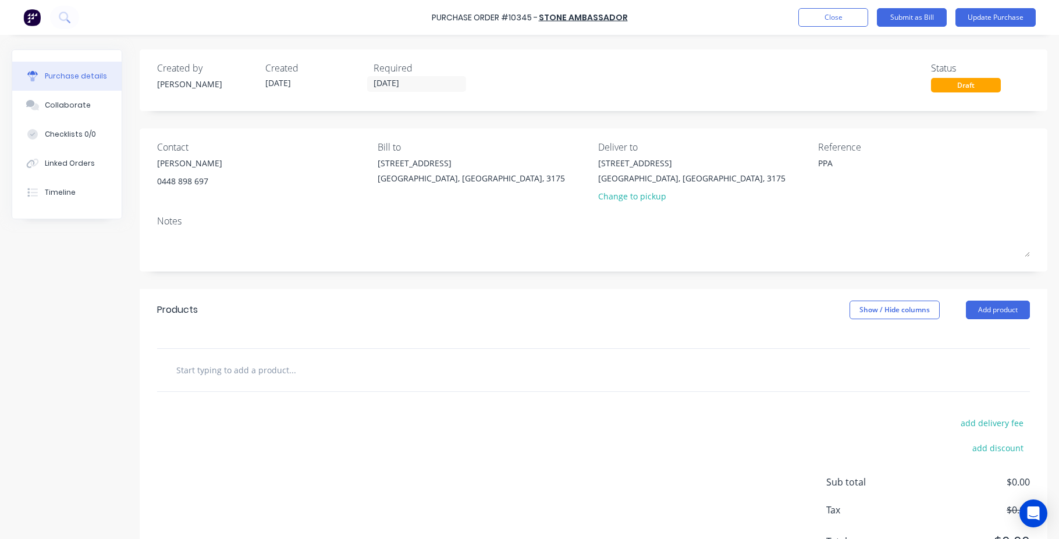
click at [177, 368] on input "text" at bounding box center [292, 369] width 233 height 23
click at [835, 13] on button "Close" at bounding box center [833, 17] width 70 height 19
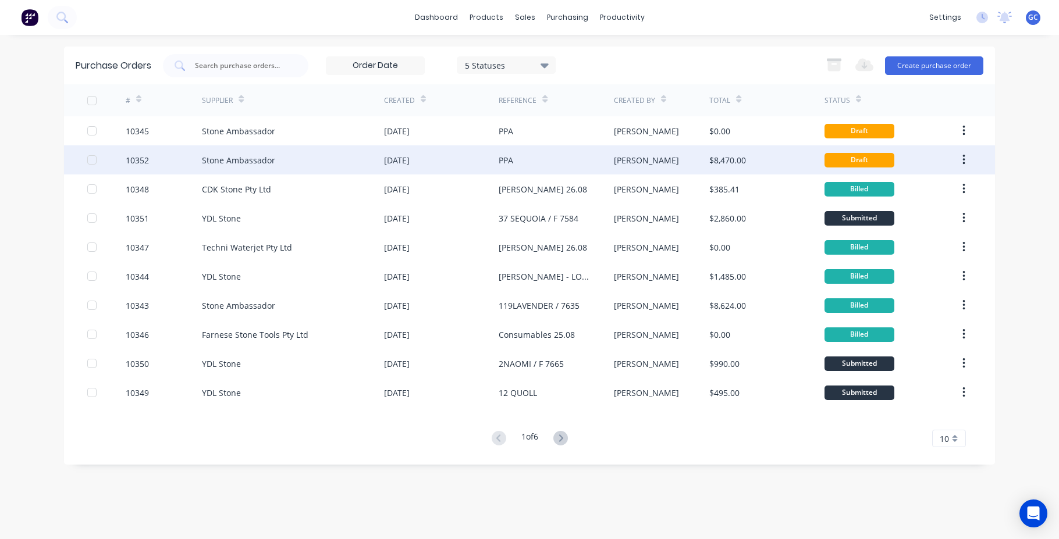
click at [230, 160] on div "Stone Ambassador" at bounding box center [238, 160] width 73 height 12
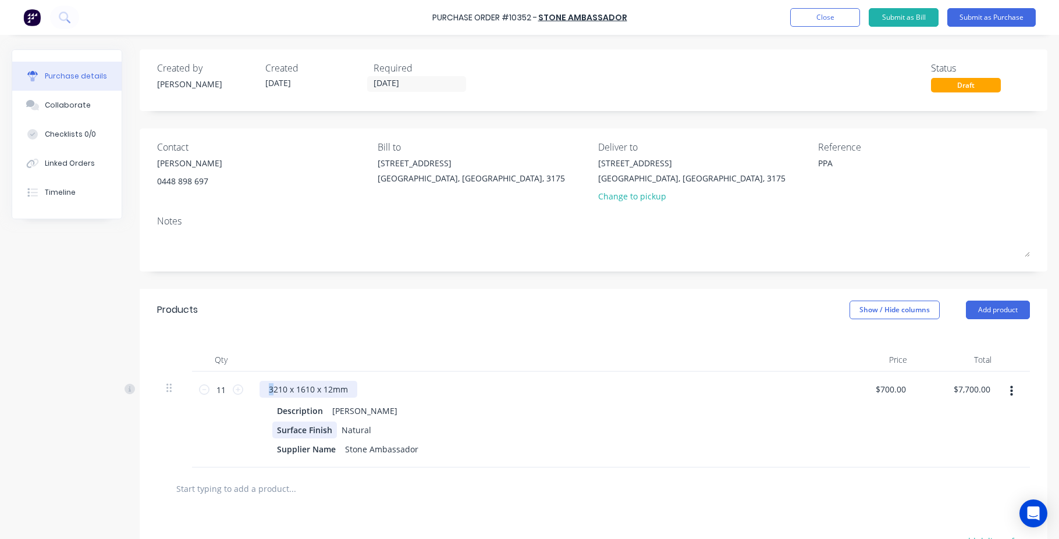
drag, startPoint x: 264, startPoint y: 388, endPoint x: 275, endPoint y: 434, distance: 47.3
click at [275, 434] on div "3210 x 1610 x 12mm Description Amedeo Surface Finish Natural Supplier Name Ston…" at bounding box center [541, 420] width 582 height 96
click at [369, 384] on div "3210 x 1610 x 12mm" at bounding box center [541, 389] width 563 height 17
drag, startPoint x: 265, startPoint y: 390, endPoint x: 474, endPoint y: 435, distance: 213.7
click at [473, 435] on div "3210 x 1610 x 12mm Description Amedeo Surface Finish Natural Supplier Name Ston…" at bounding box center [541, 420] width 582 height 96
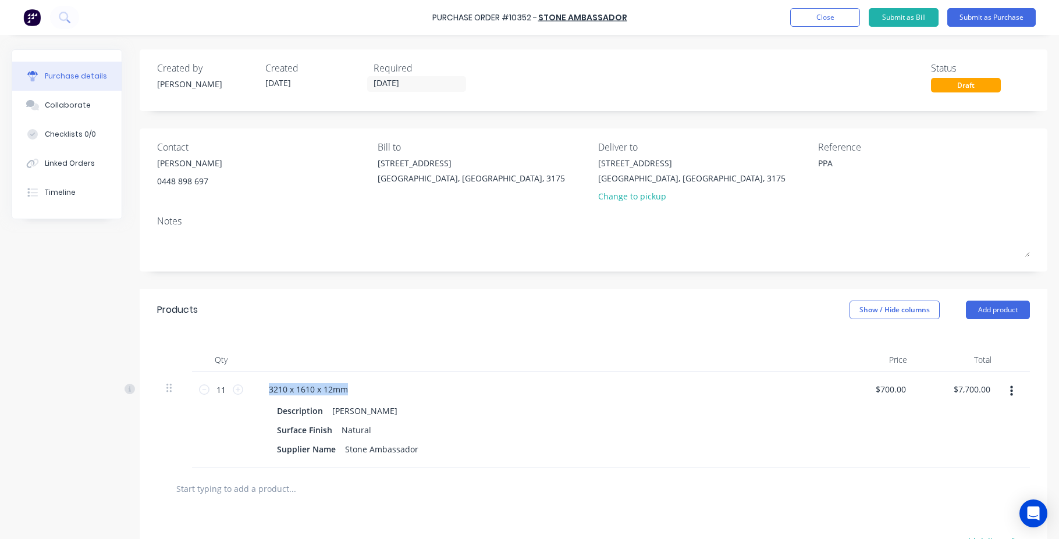
click at [1004, 390] on button "button" at bounding box center [1011, 391] width 27 height 21
click at [937, 421] on button "Edit" at bounding box center [975, 422] width 99 height 23
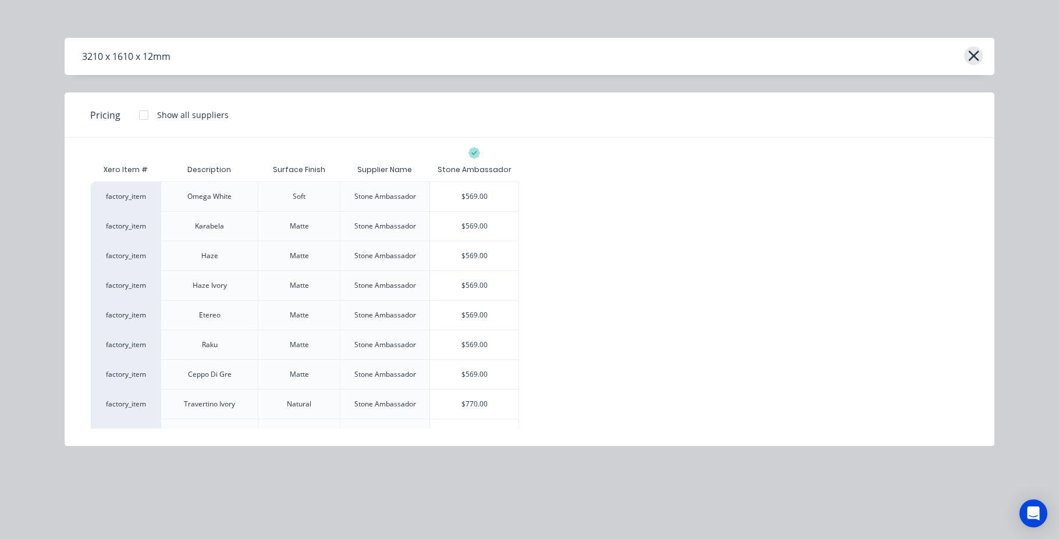
click at [974, 54] on icon "button" at bounding box center [974, 56] width 12 height 16
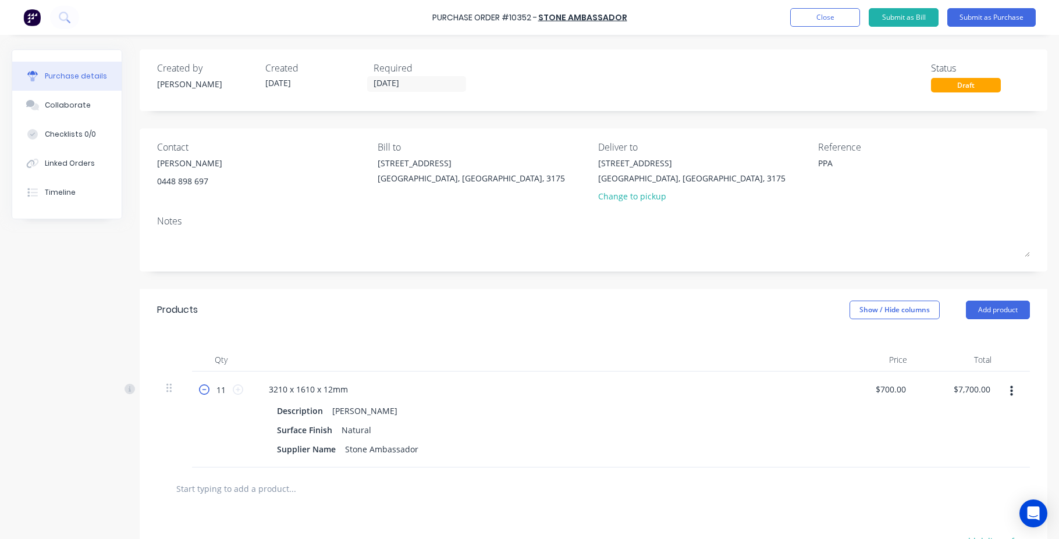
click at [203, 392] on icon at bounding box center [204, 390] width 10 height 10
type textarea "x"
type input "10"
type input "$7,000.00"
click at [817, 17] on button "Close" at bounding box center [825, 17] width 70 height 19
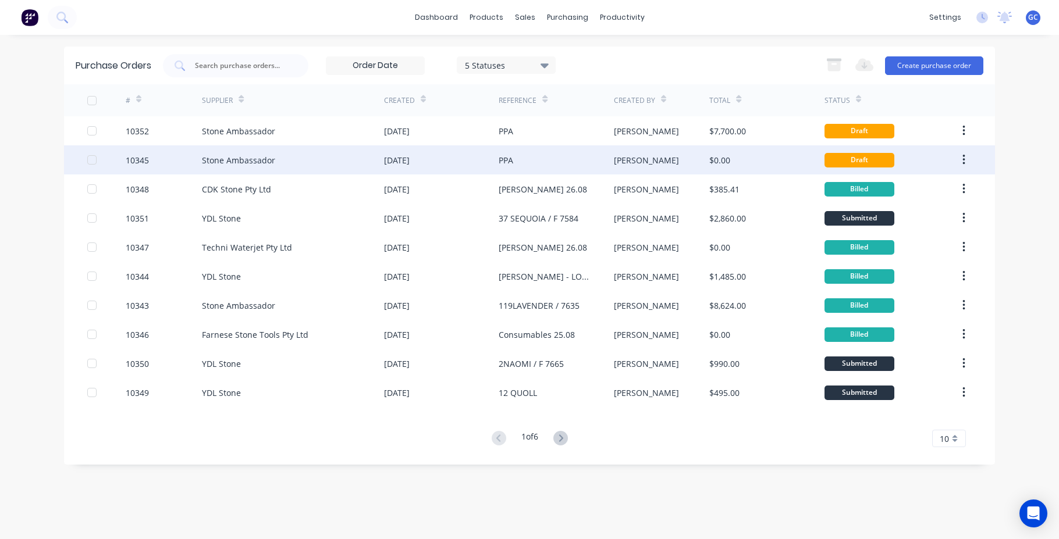
click at [94, 160] on div at bounding box center [91, 159] width 23 height 23
click at [140, 162] on div "10345" at bounding box center [137, 160] width 23 height 12
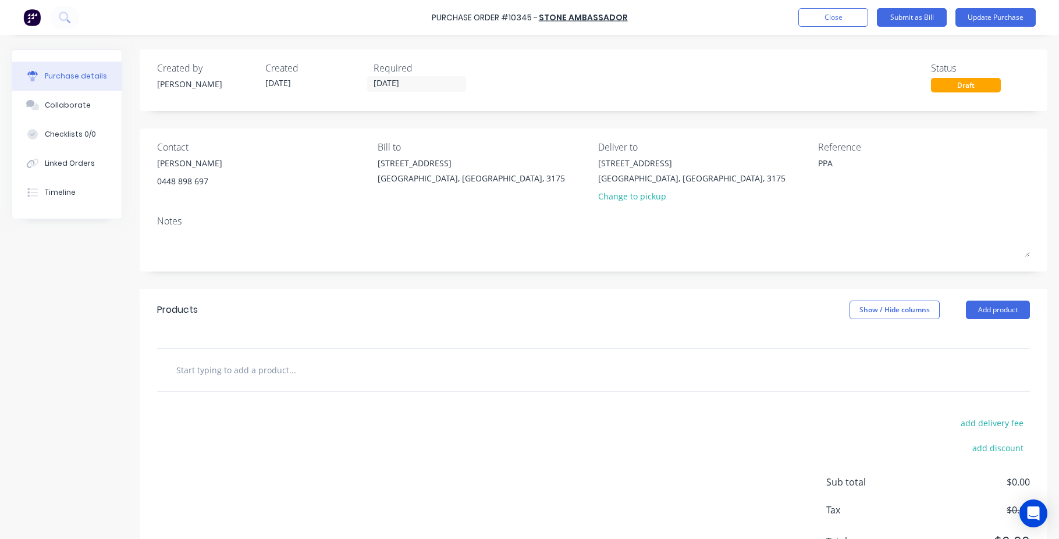
click at [177, 367] on input "text" at bounding box center [292, 369] width 233 height 23
type textarea "x"
type input "1"
type textarea "x"
type input "1"
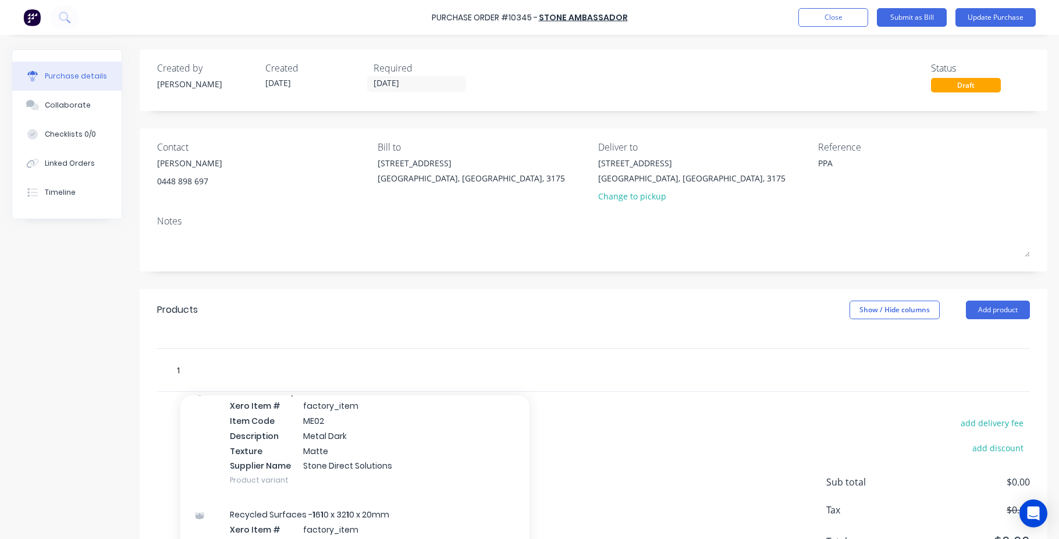
scroll to position [7007, 0]
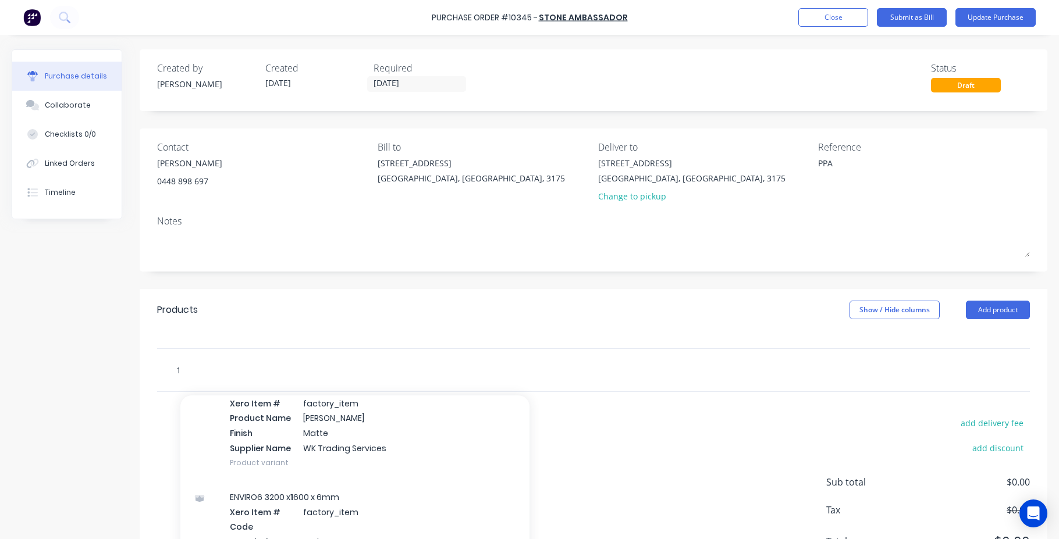
click at [248, 362] on input "1" at bounding box center [292, 369] width 233 height 23
type textarea "x"
type input "1ame"
type textarea "x"
type input "1amed"
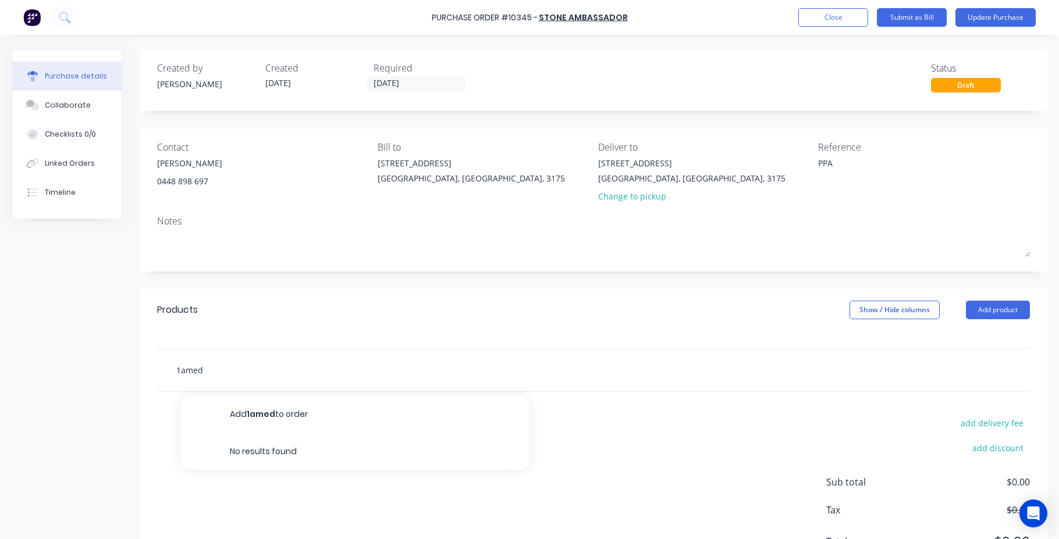
type textarea "x"
type input "1ame"
type textarea "x"
type input "1am"
type textarea "x"
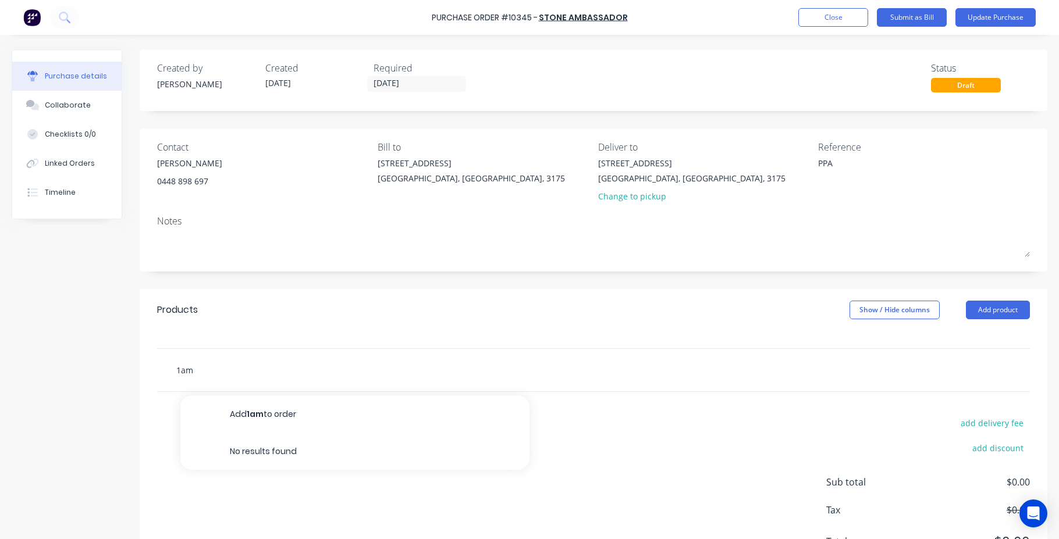
type input "1a"
type textarea "x"
type input "1"
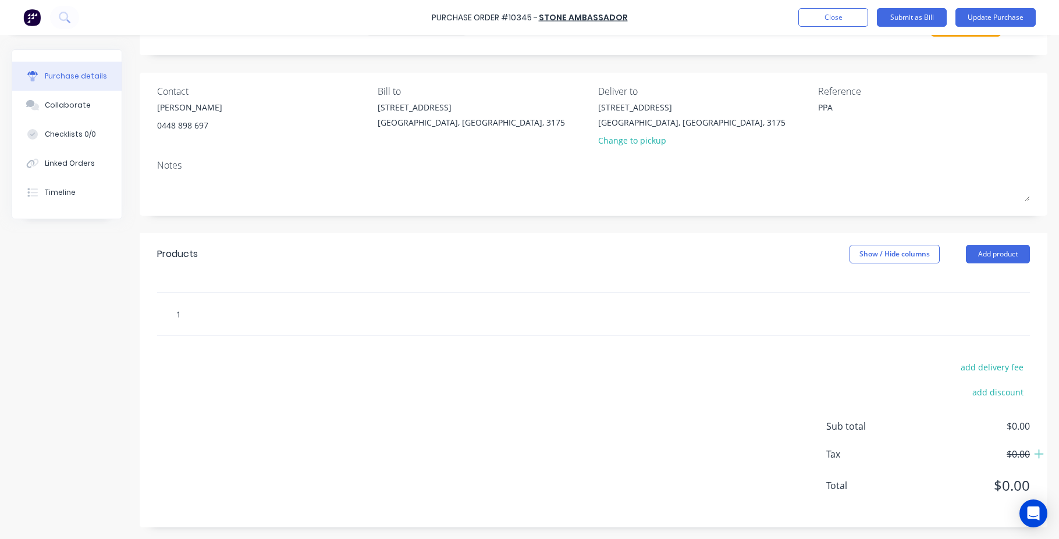
click at [285, 319] on input "1" at bounding box center [292, 314] width 233 height 23
click at [251, 314] on input "1" at bounding box center [292, 314] width 233 height 23
click at [260, 336] on div at bounding box center [593, 336] width 873 height 1
click at [203, 308] on input "1" at bounding box center [292, 314] width 233 height 23
click at [186, 312] on input "1" at bounding box center [292, 314] width 233 height 23
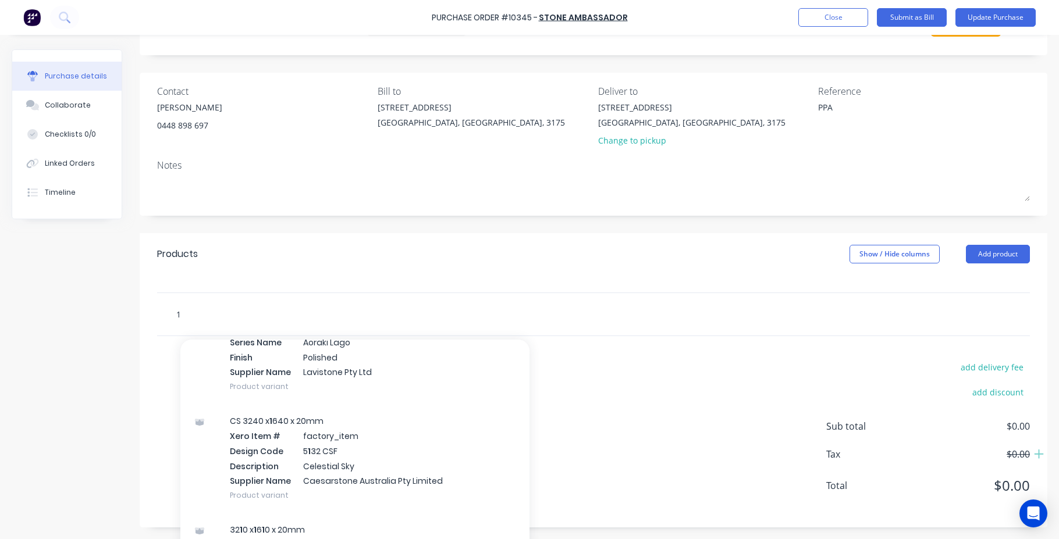
scroll to position [104808, 0]
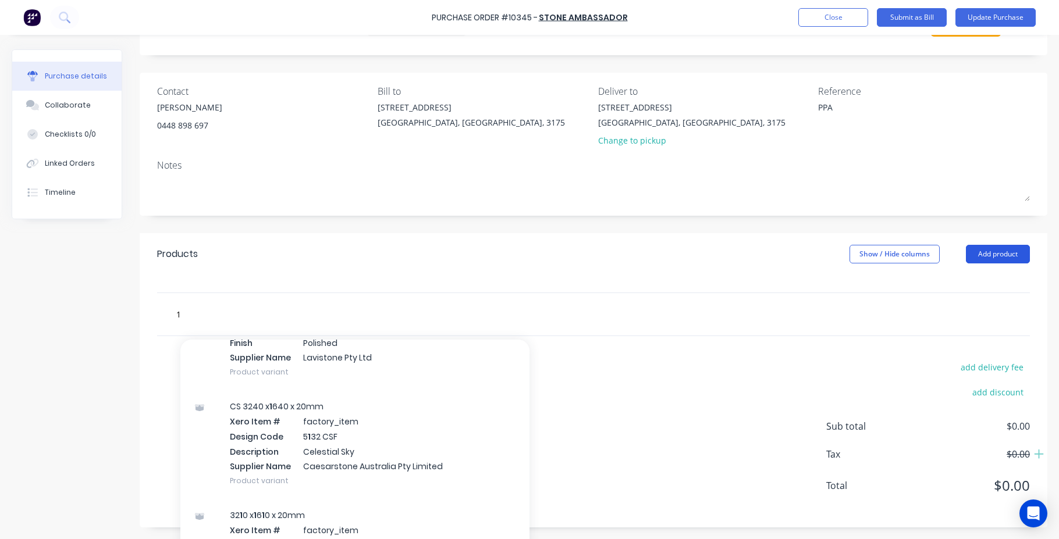
click at [986, 251] on button "Add product" at bounding box center [998, 254] width 64 height 19
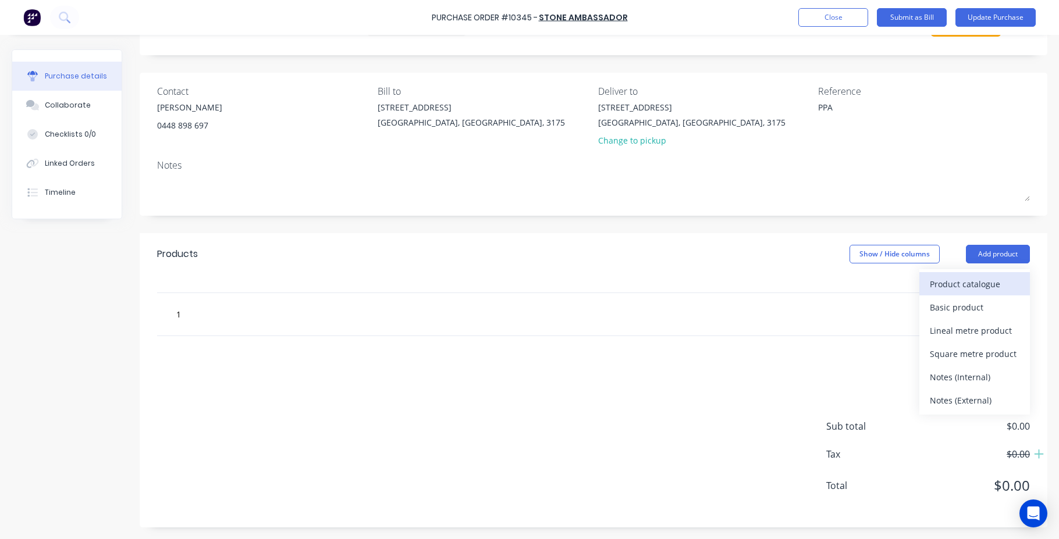
click at [930, 285] on div "Product catalogue" at bounding box center [975, 284] width 90 height 17
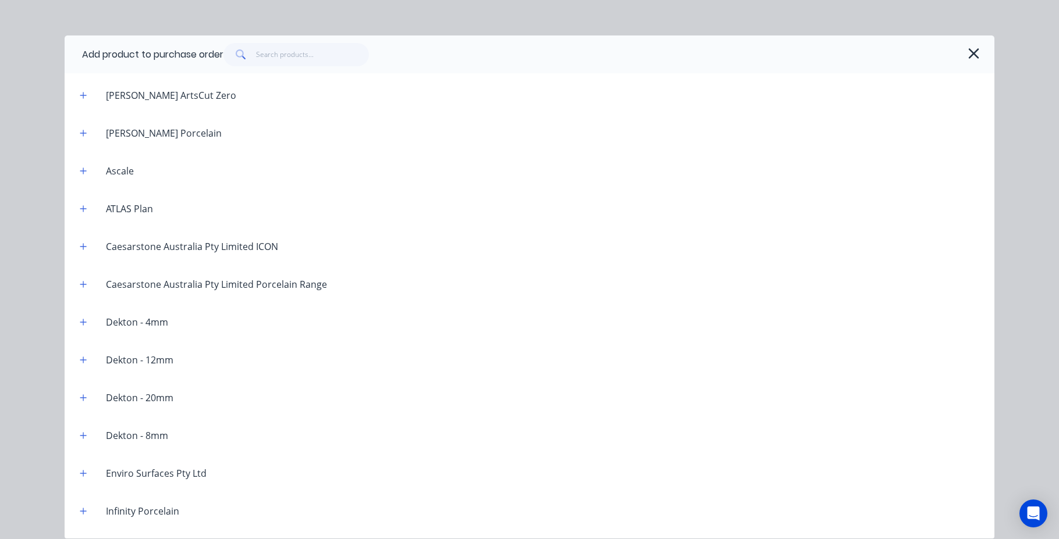
scroll to position [0, 0]
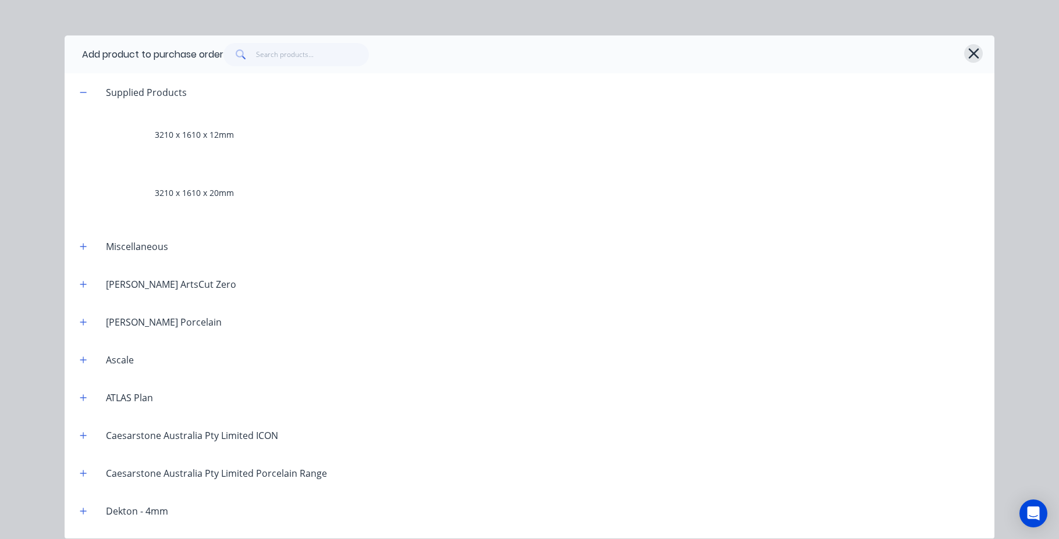
click at [968, 48] on icon "button" at bounding box center [974, 53] width 12 height 16
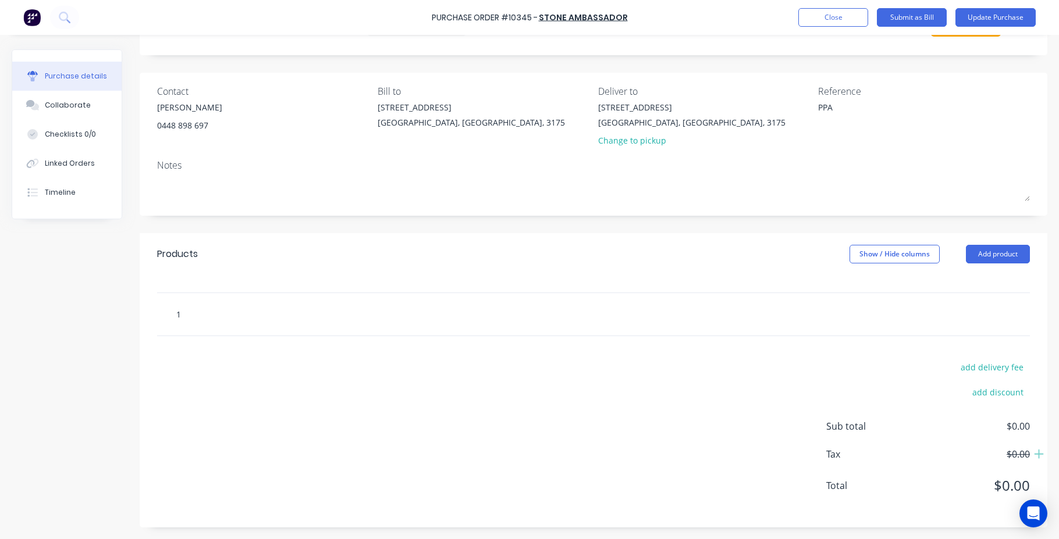
click at [222, 313] on input "1" at bounding box center [292, 314] width 233 height 23
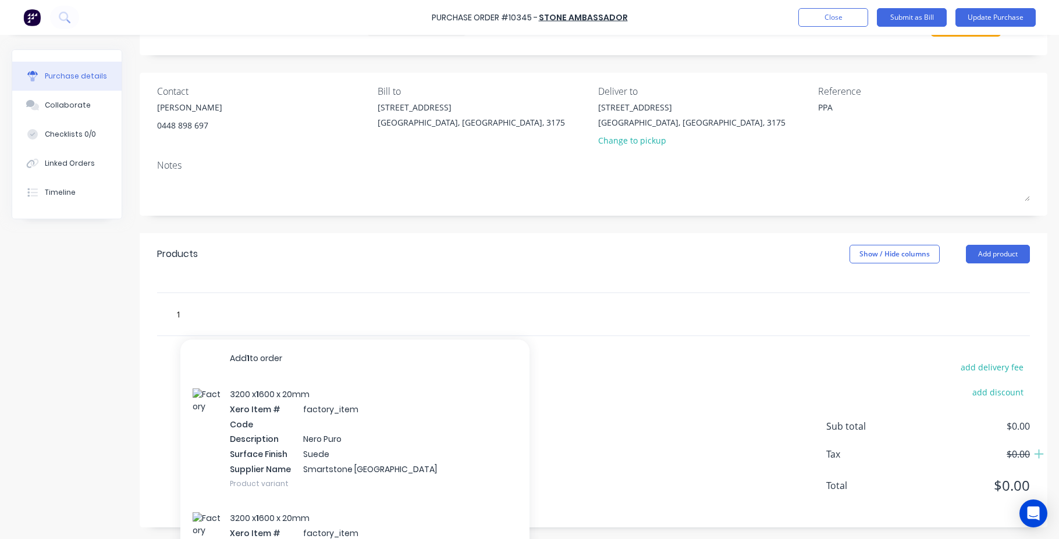
drag, startPoint x: 215, startPoint y: 314, endPoint x: 414, endPoint y: 304, distance: 199.9
click at [414, 304] on div "1 Add 1 to order 3200 x 1 600 x 20mm Xero Item # factory_item Code Description …" at bounding box center [340, 314] width 349 height 23
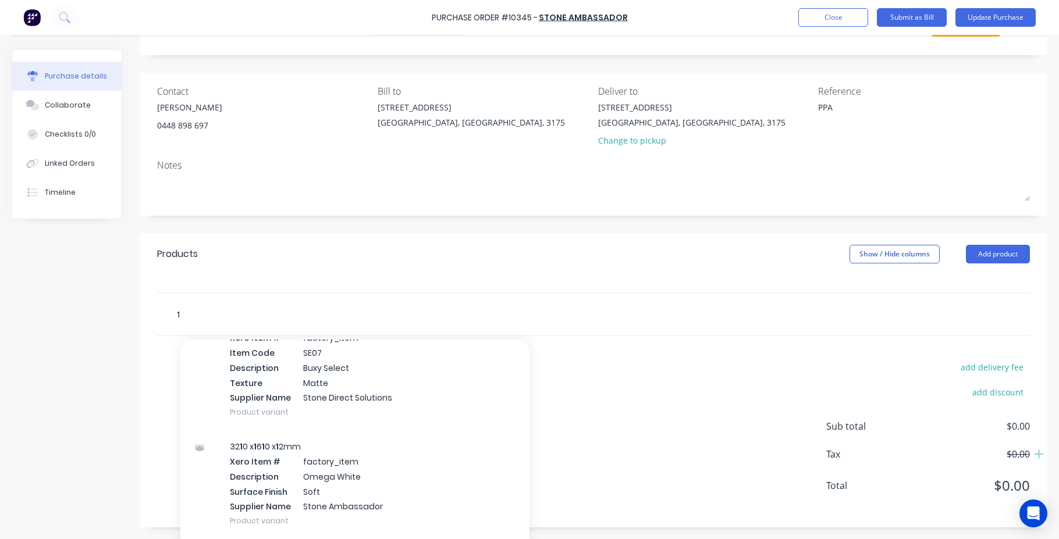
scroll to position [60427, 0]
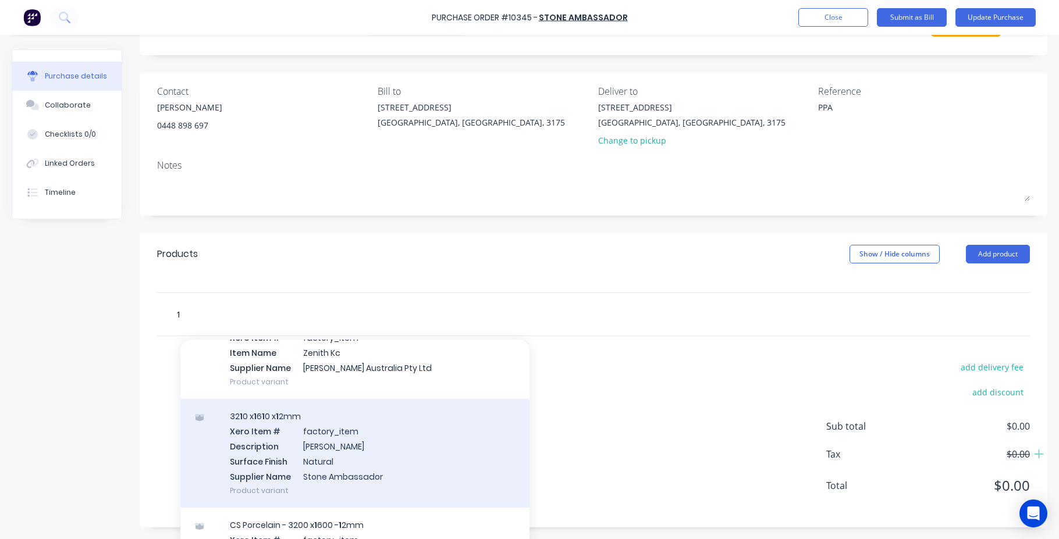
click at [307, 437] on div "32 1 0 x 1 6 1 0 x 1 2mm Xero Item # factory_item Description Amedeo Surface Fi…" at bounding box center [354, 453] width 349 height 109
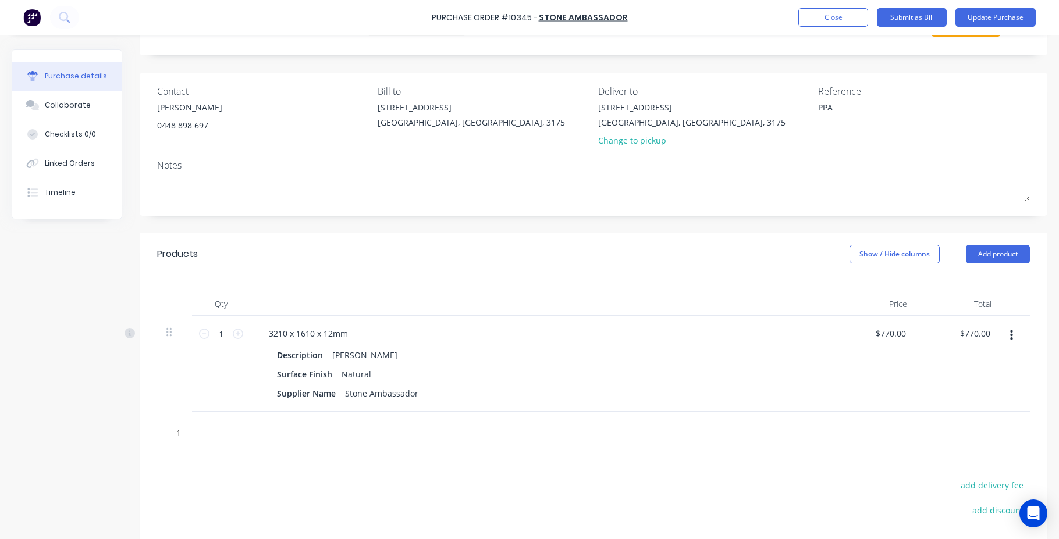
type textarea "x"
click at [706, 15] on div "Purchase Order #10345 - Stone Ambassador Add product Close Submit as Bill Updat…" at bounding box center [529, 17] width 1059 height 35
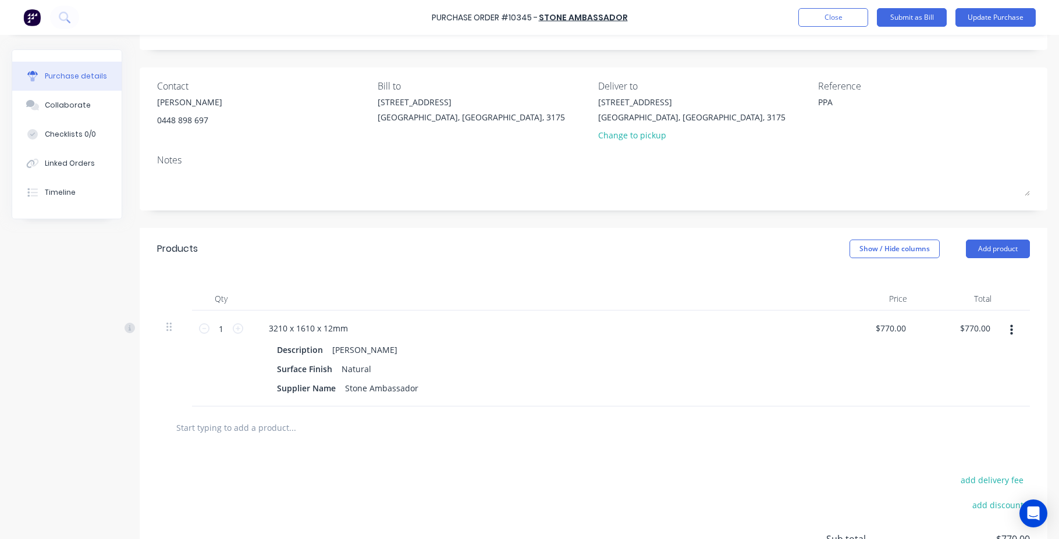
scroll to position [58, 0]
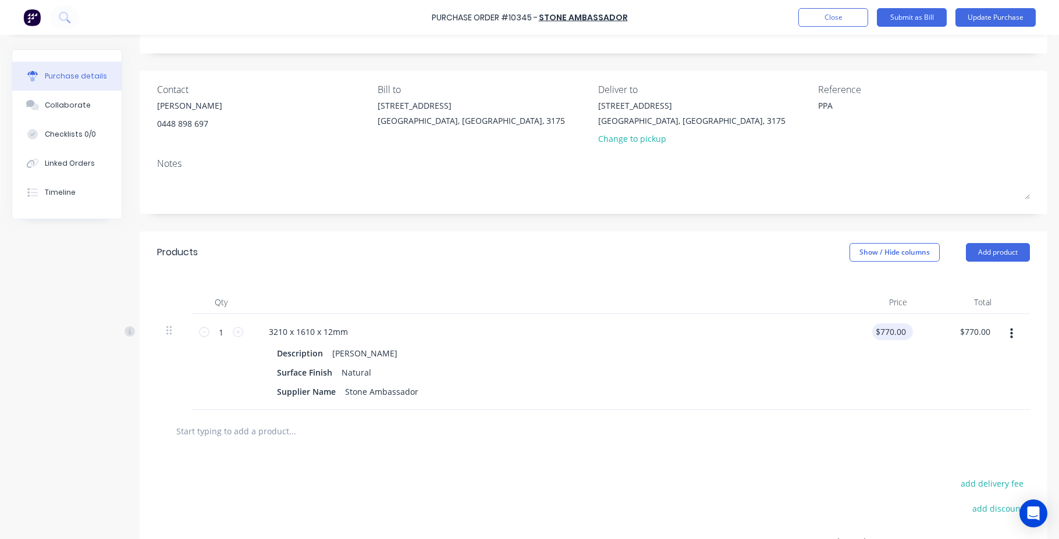
type textarea "x"
type input "770"
click at [872, 333] on div "770 770" at bounding box center [874, 362] width 84 height 96
type textarea "x"
drag, startPoint x: 886, startPoint y: 328, endPoint x: 910, endPoint y: 328, distance: 23.3
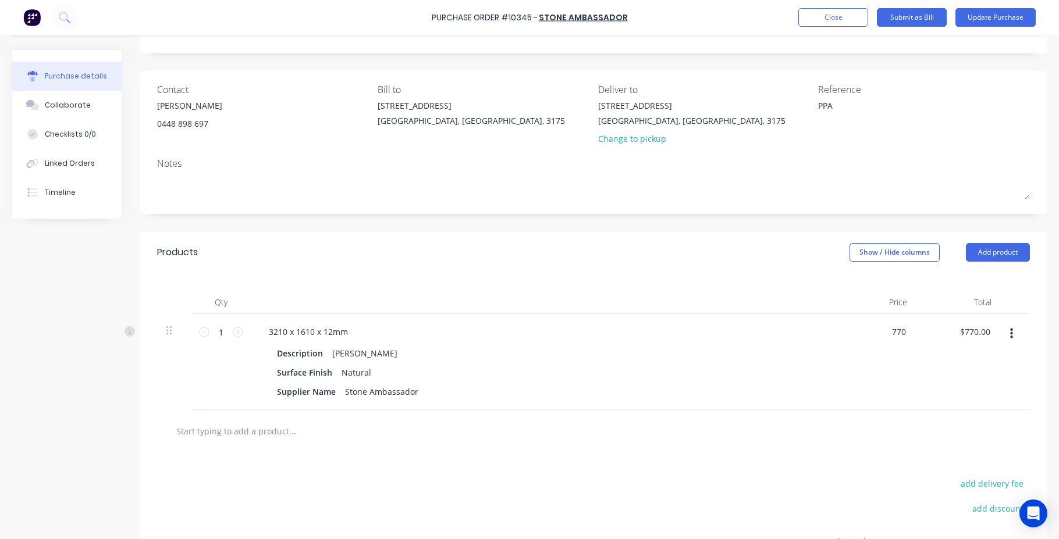
click at [910, 328] on div "770 770" at bounding box center [874, 362] width 84 height 96
type input "700.00"
type textarea "x"
type input "$700.00"
type input "700.00"
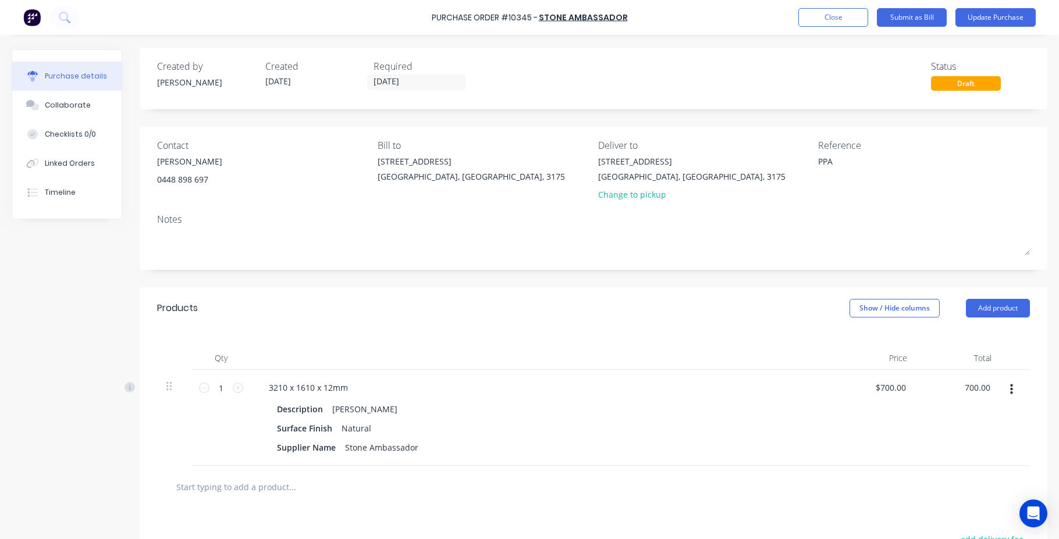
scroll to position [0, 0]
type textarea "x"
type input "$700.00"
click at [986, 15] on button "Update Purchase" at bounding box center [996, 17] width 80 height 19
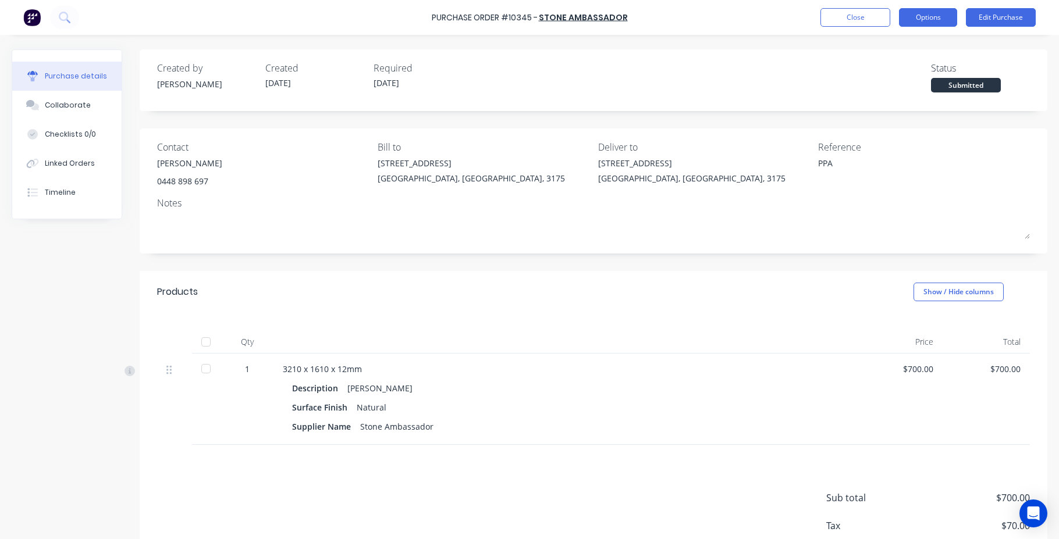
click at [930, 15] on button "Options" at bounding box center [928, 17] width 58 height 19
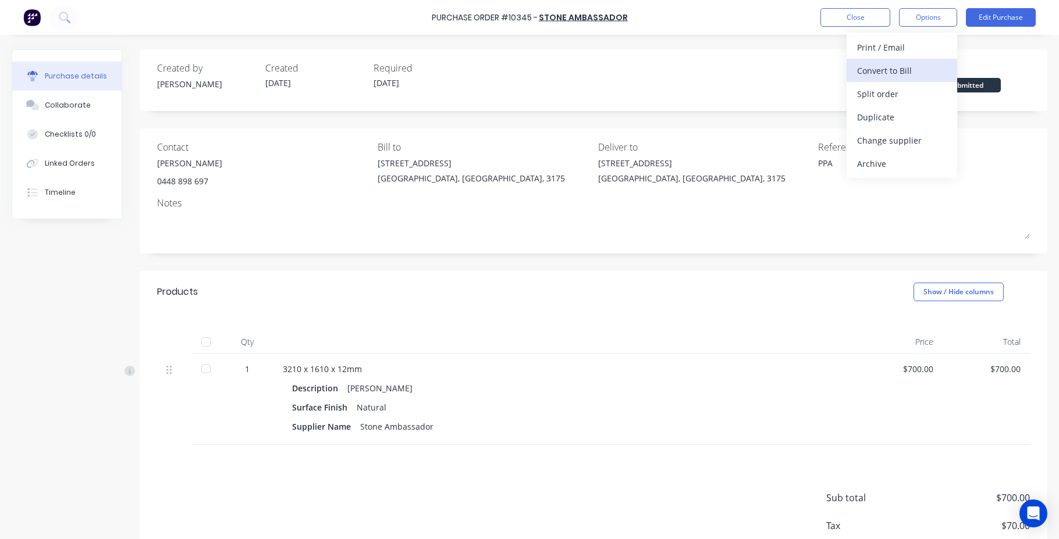
click at [895, 69] on div "Convert to Bill" at bounding box center [902, 70] width 90 height 17
type textarea "x"
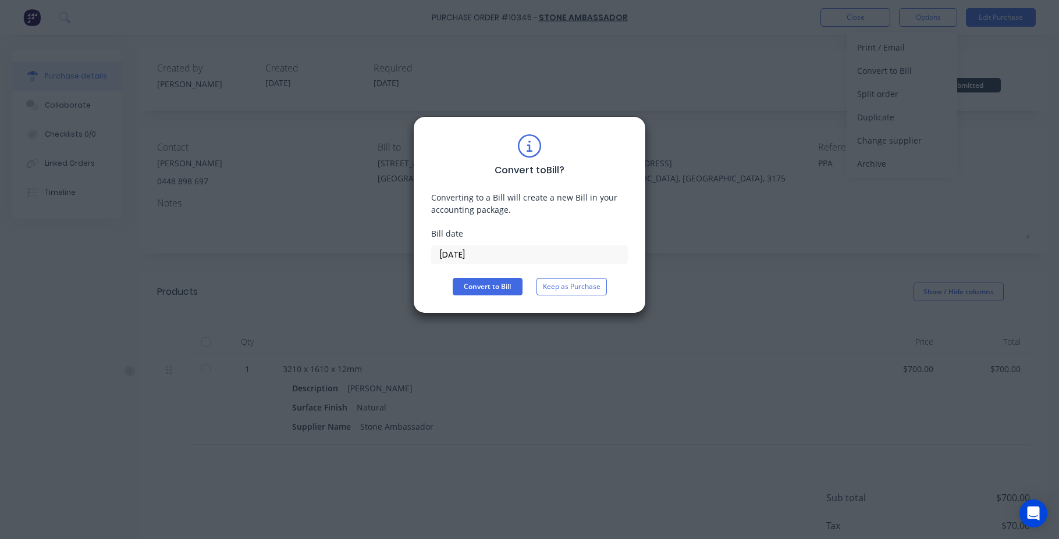
click at [466, 254] on input "[DATE]" at bounding box center [530, 254] width 196 height 17
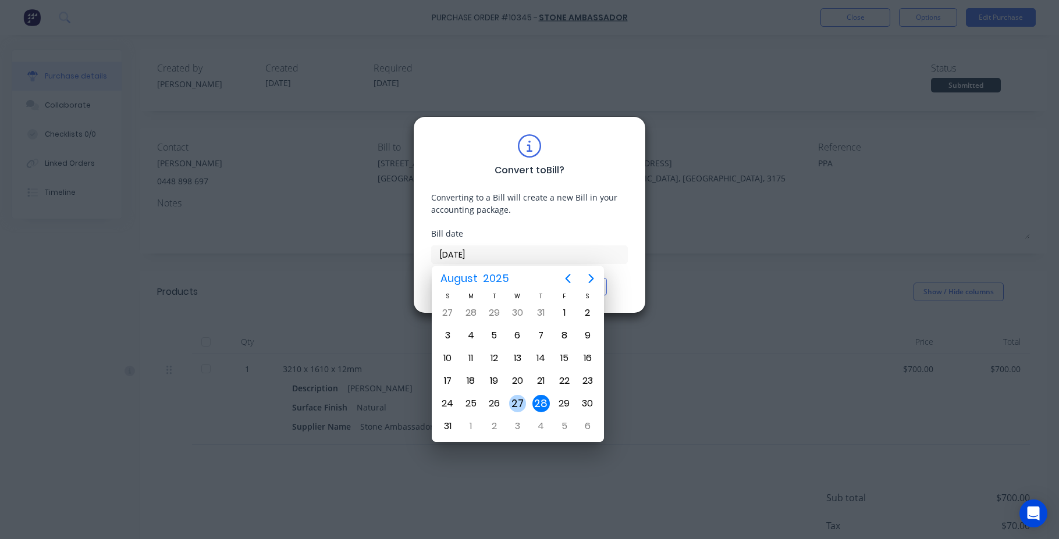
click at [514, 404] on div "27" at bounding box center [517, 403] width 17 height 17
type input "[DATE]"
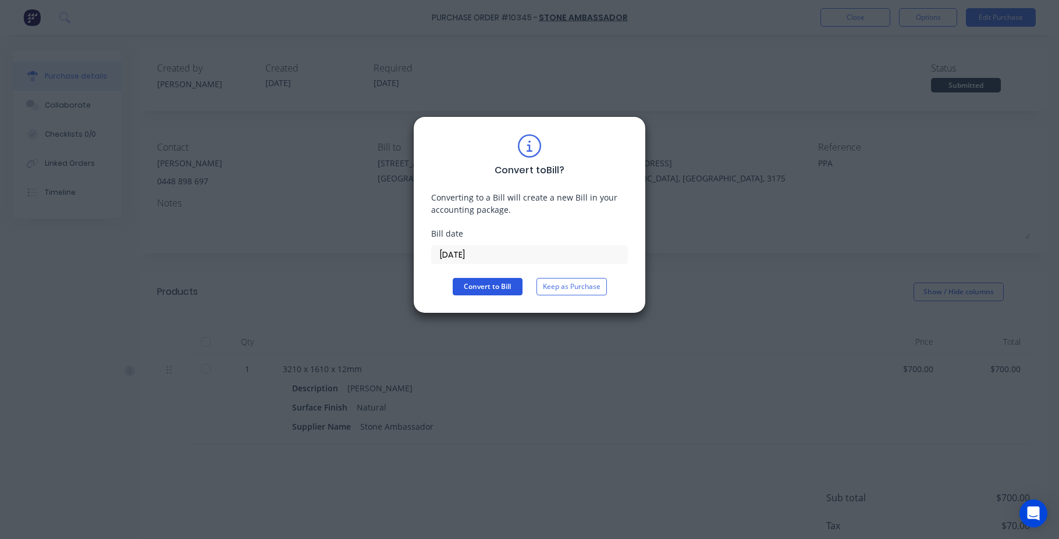
click at [487, 286] on button "Convert to Bill" at bounding box center [488, 286] width 70 height 17
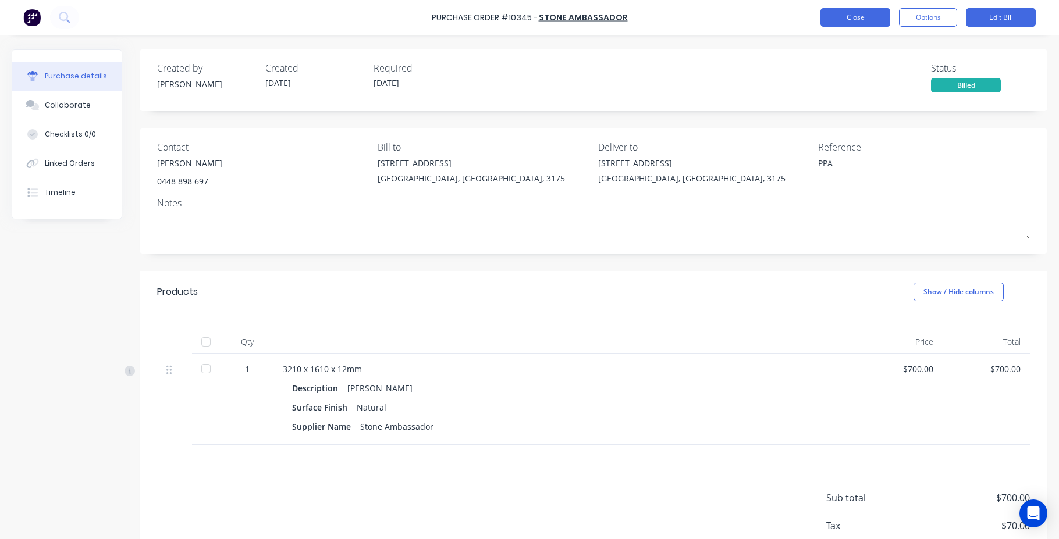
click at [853, 15] on button "Close" at bounding box center [856, 17] width 70 height 19
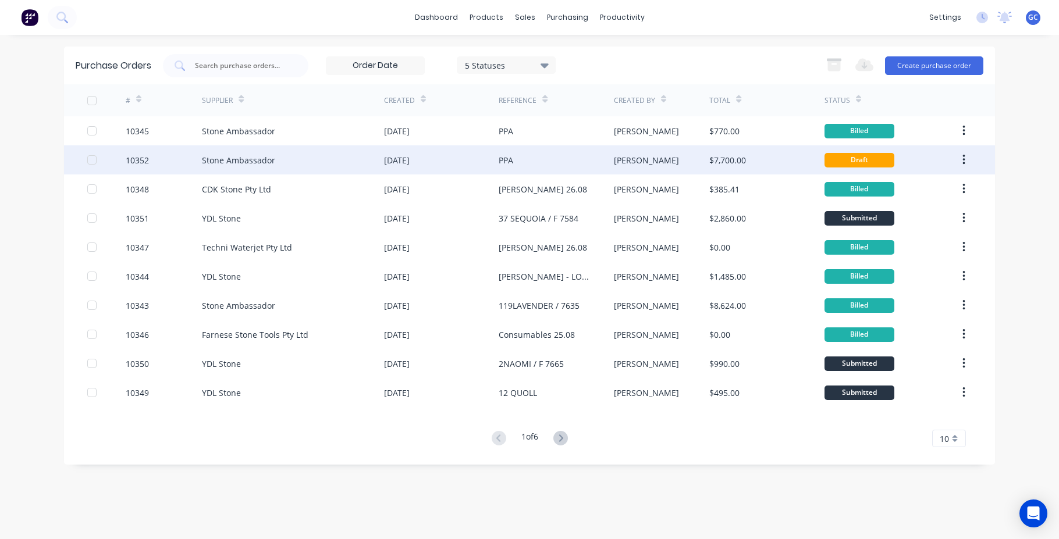
click at [144, 160] on div "10352" at bounding box center [137, 160] width 23 height 12
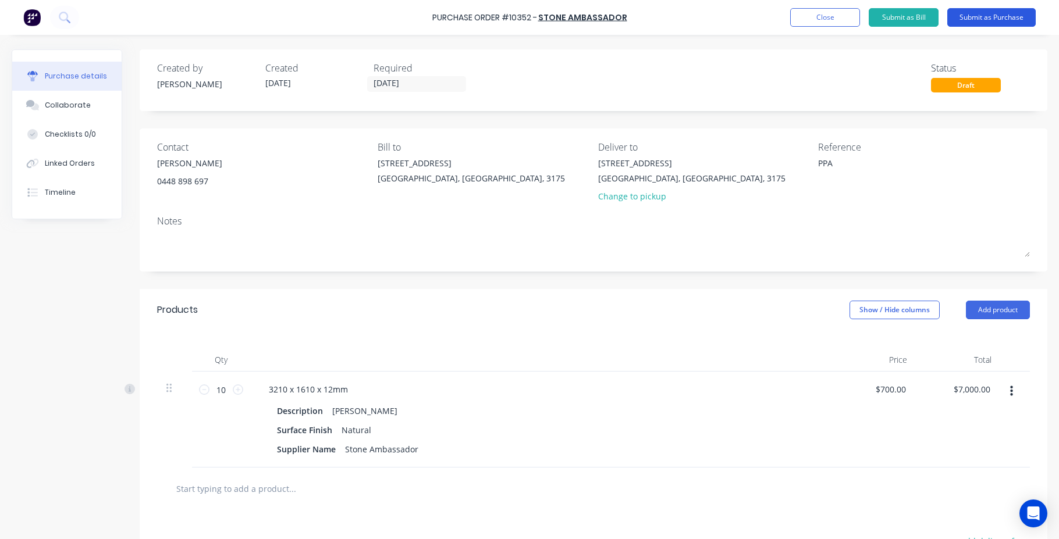
click at [979, 16] on button "Submit as Purchase" at bounding box center [991, 17] width 88 height 19
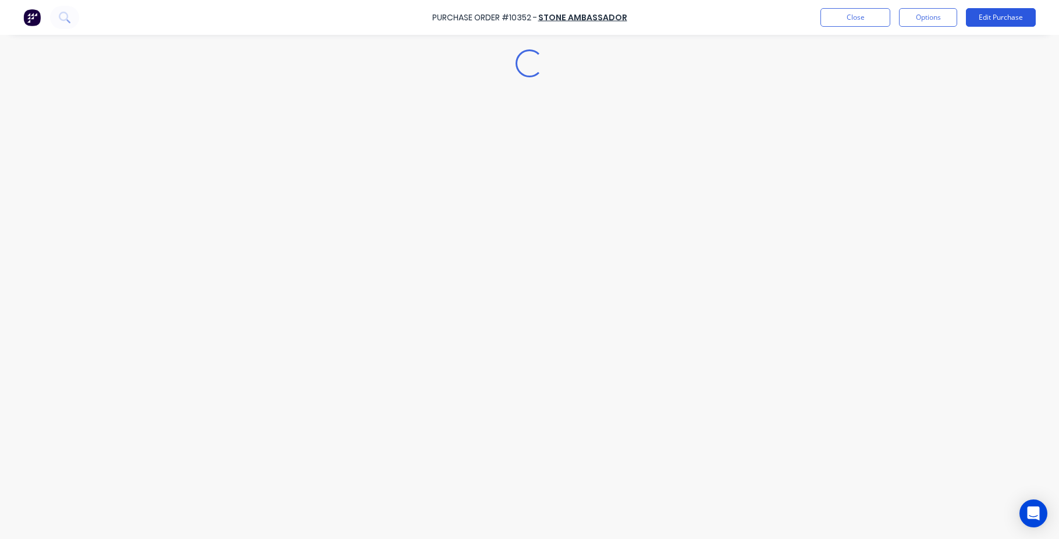
type textarea "x"
